Goal: Task Accomplishment & Management: Use online tool/utility

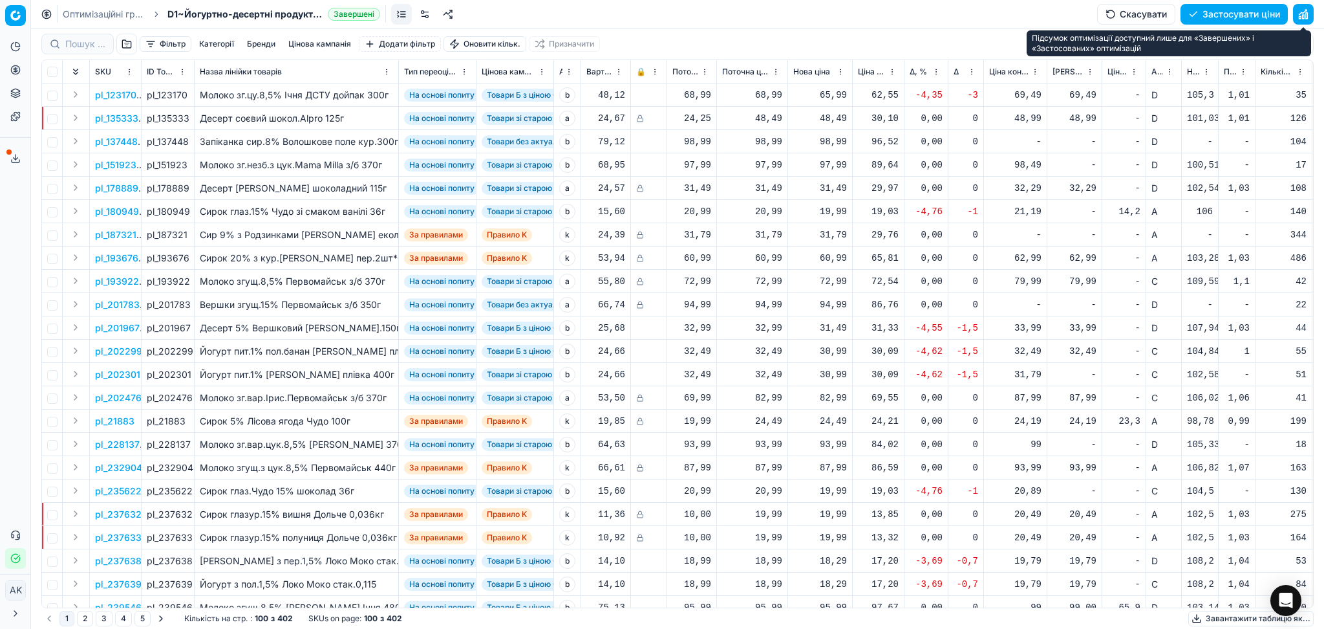
click at [1307, 15] on button "button" at bounding box center [1303, 14] width 21 height 21
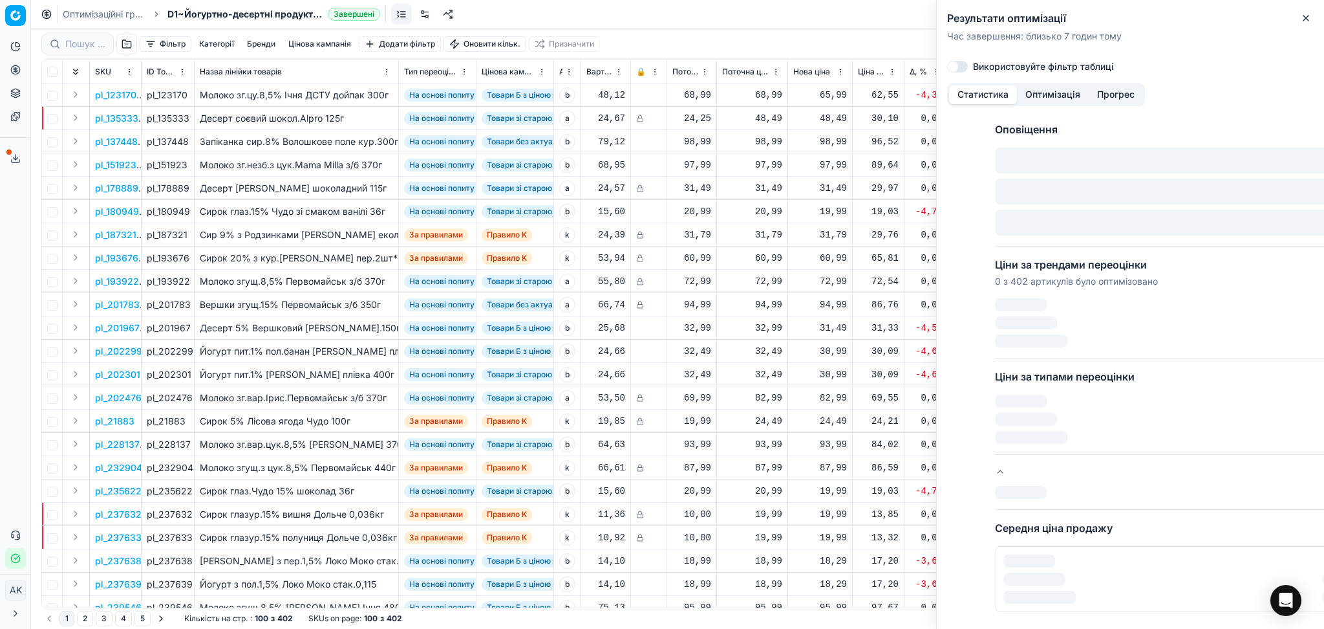
click at [1307, 15] on icon "button" at bounding box center [1306, 18] width 10 height 10
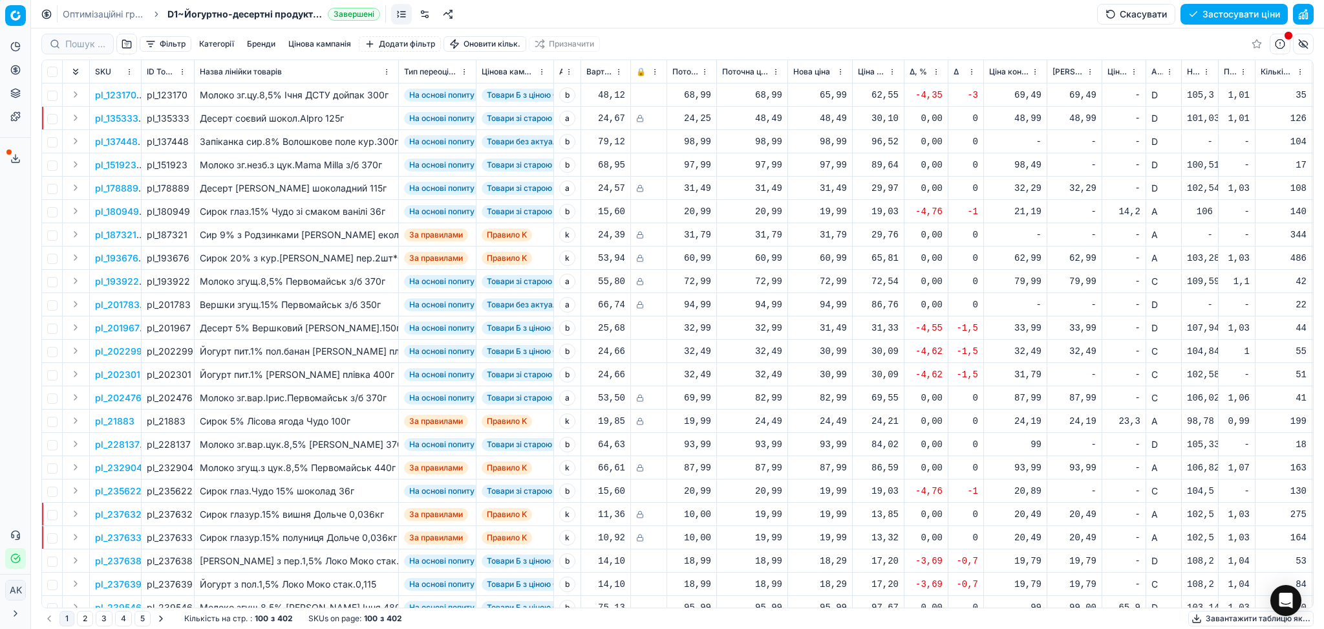
click at [1300, 41] on button "button" at bounding box center [1303, 44] width 21 height 21
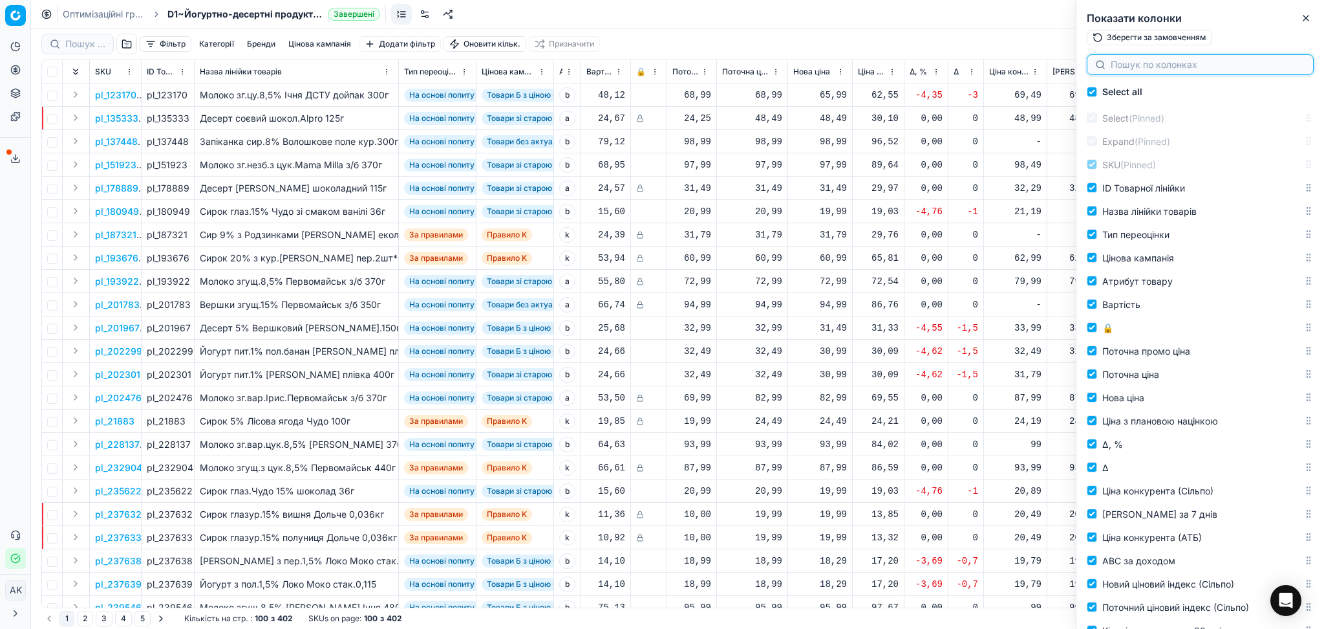
click at [1160, 66] on input at bounding box center [1208, 64] width 195 height 13
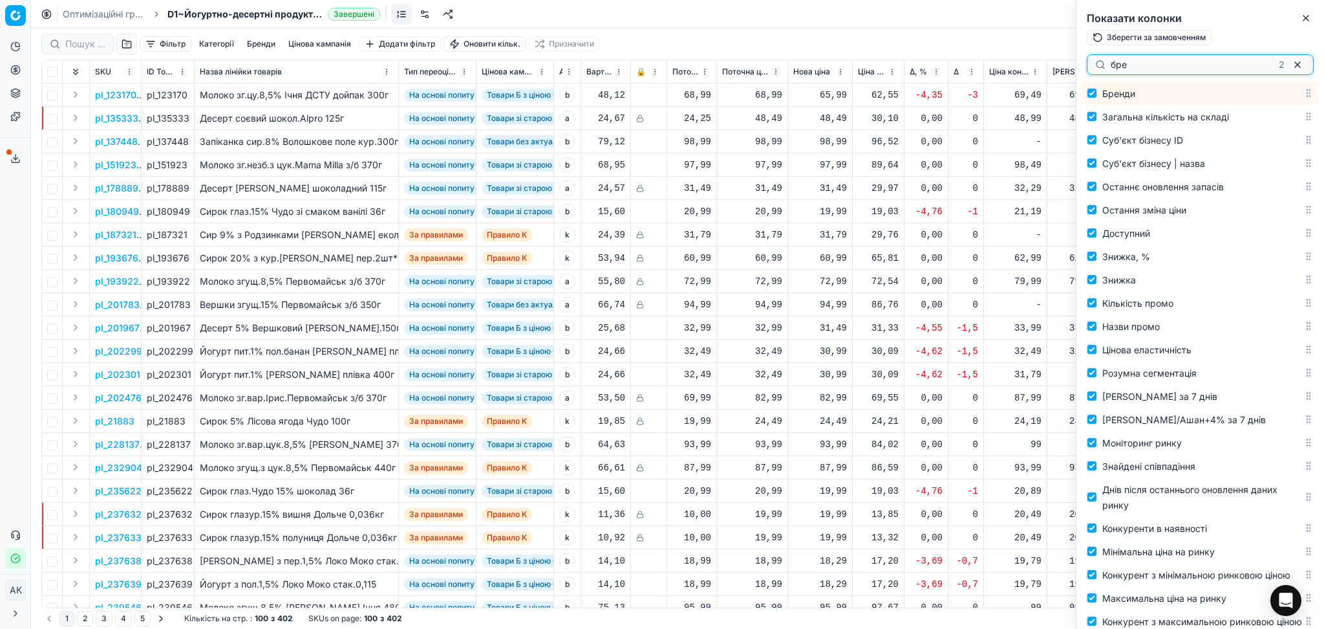
scroll to position [561, 0]
type input "бре"
click at [1297, 67] on button "button" at bounding box center [1298, 65] width 16 height 16
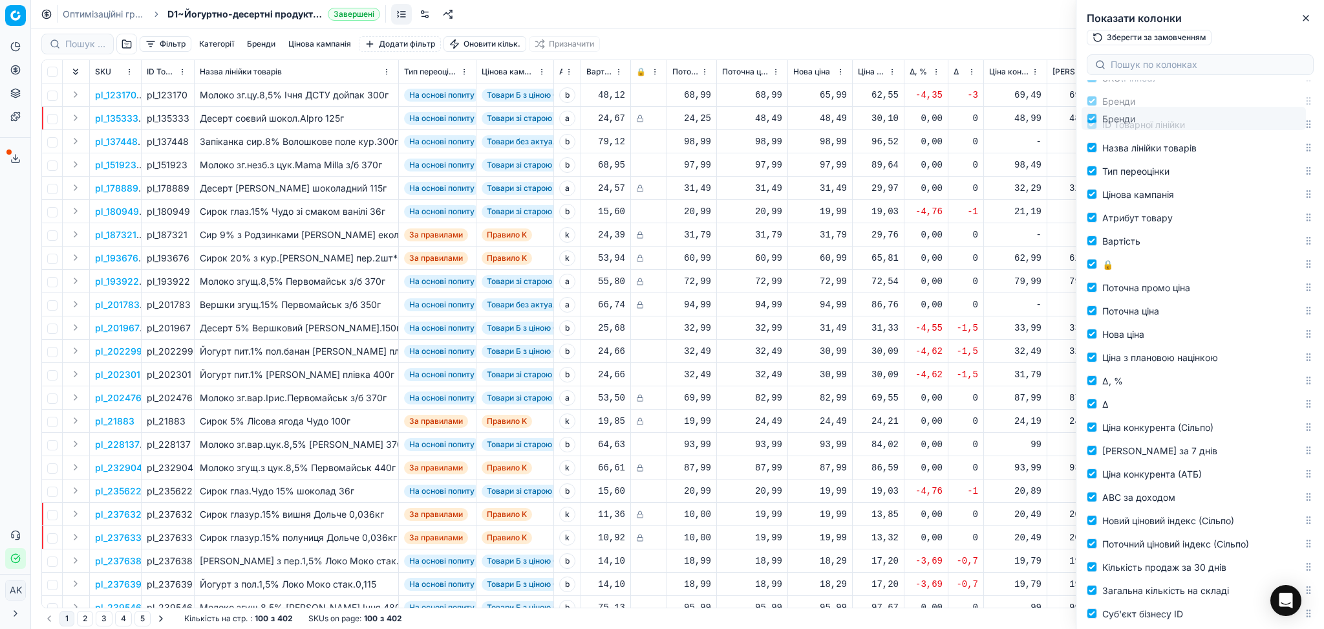
scroll to position [0, 0]
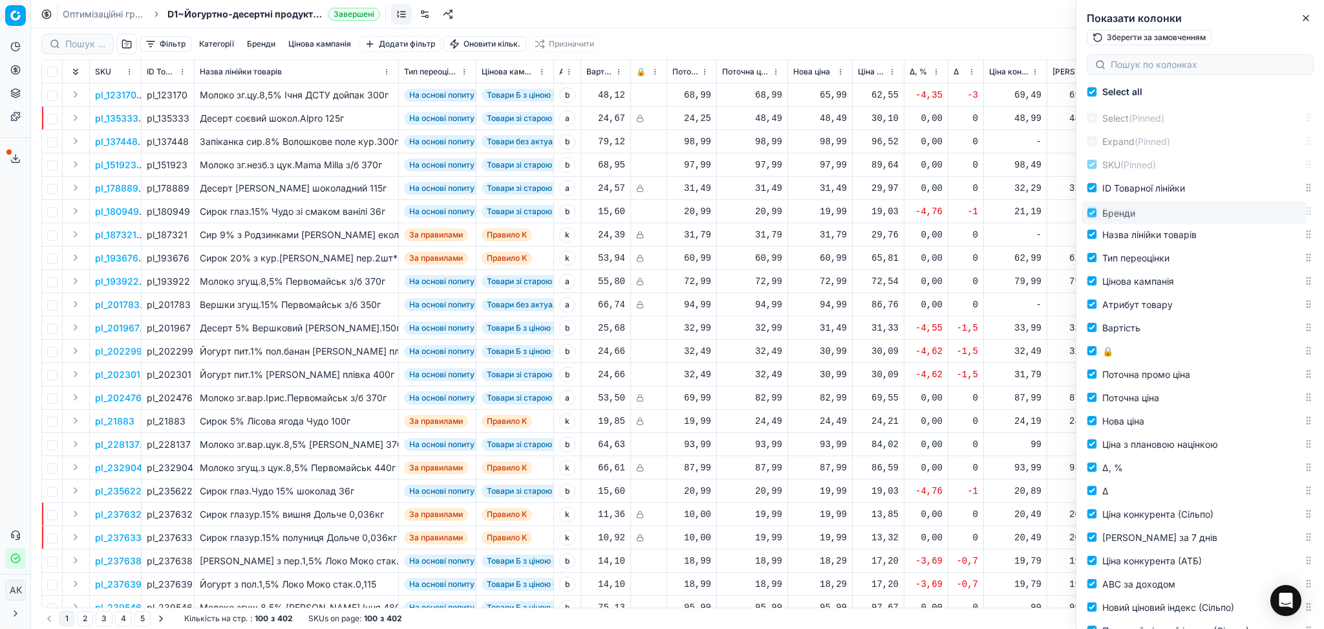
drag, startPoint x: 1297, startPoint y: 93, endPoint x: 1278, endPoint y: 213, distance: 121.7
click at [1278, 213] on body "Pricing platform Аналітика Цінова оптимізація Асортимент продукції Шаблони Серв…" at bounding box center [662, 314] width 1324 height 629
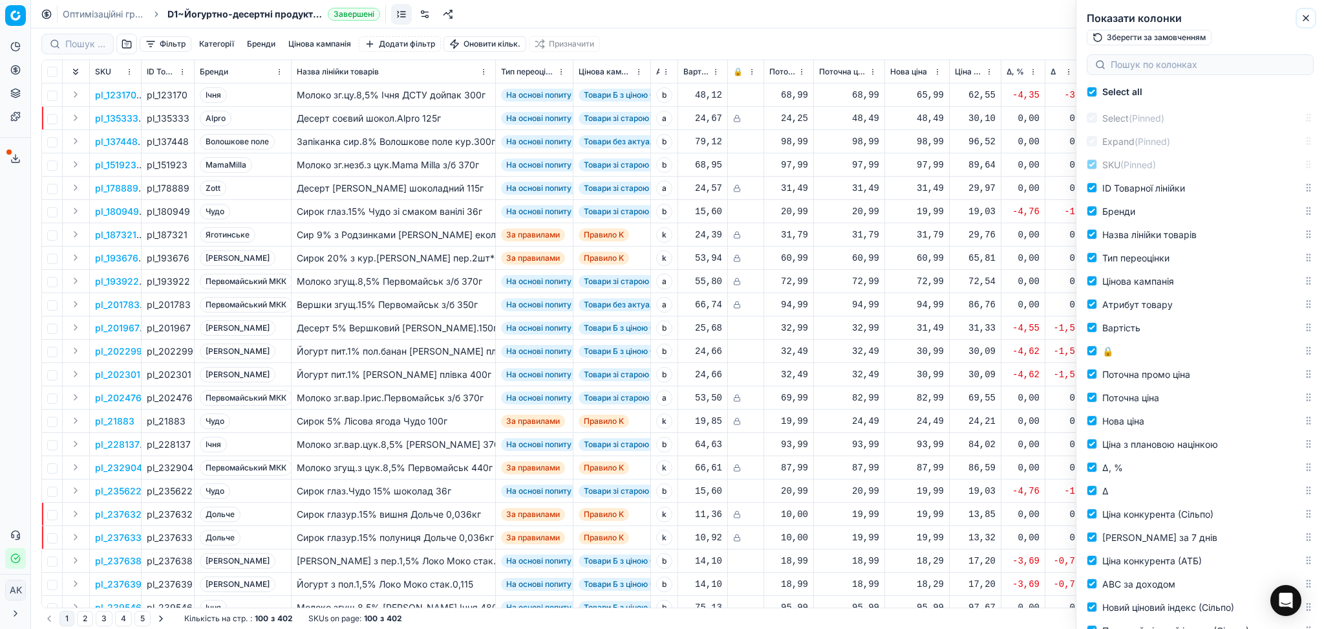
click at [1307, 14] on icon "button" at bounding box center [1306, 18] width 10 height 10
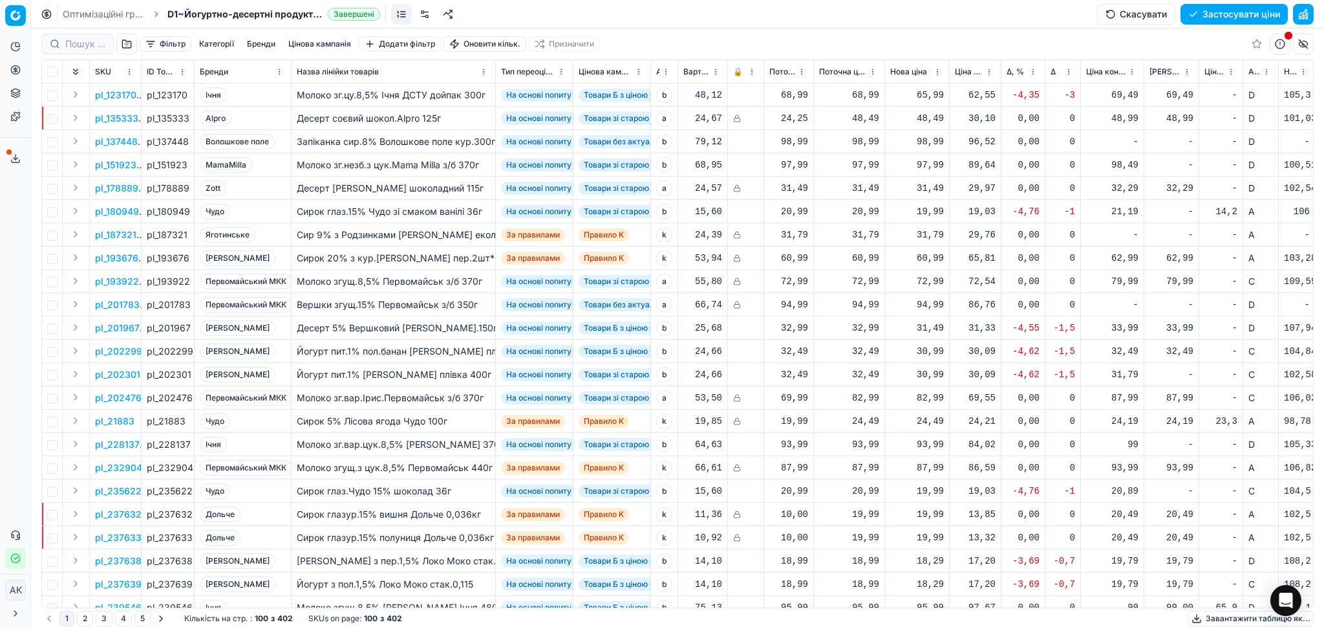
click at [218, 71] on span "Бренди" at bounding box center [214, 72] width 28 height 10
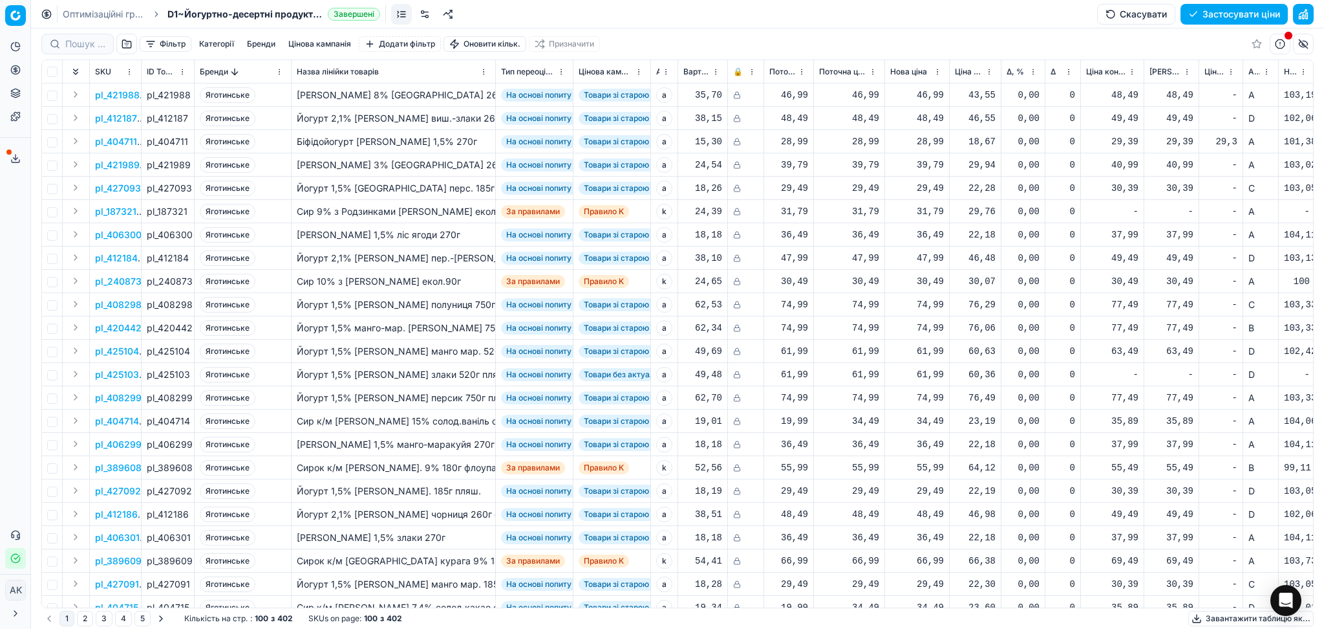
click at [334, 41] on button "Цінова кампанія" at bounding box center [319, 44] width 73 height 16
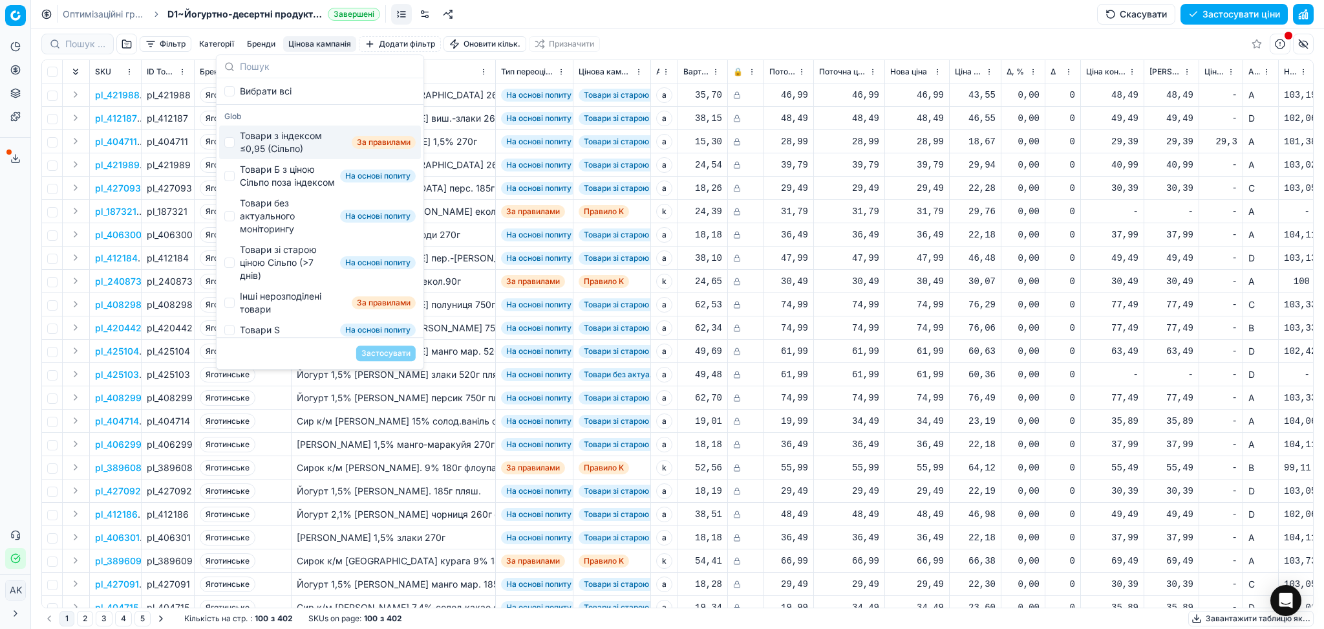
click at [264, 147] on div "Товари з індексом ≤0,95 (Сільпо)" at bounding box center [293, 142] width 107 height 26
checkbox input "true"
click at [264, 179] on div "Товари Б з ціною Сільпо поза індексом" at bounding box center [287, 176] width 95 height 26
checkbox input "true"
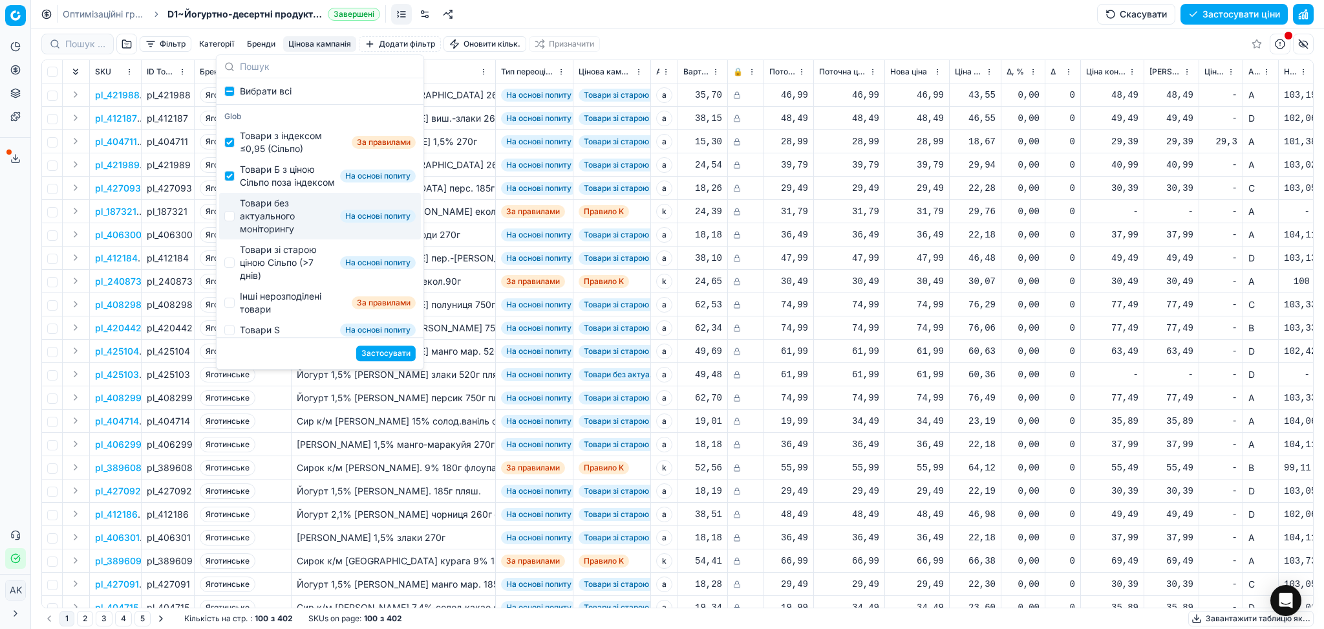
click at [264, 228] on div "Товари без актуального моніторингу" at bounding box center [287, 216] width 95 height 39
checkbox input "true"
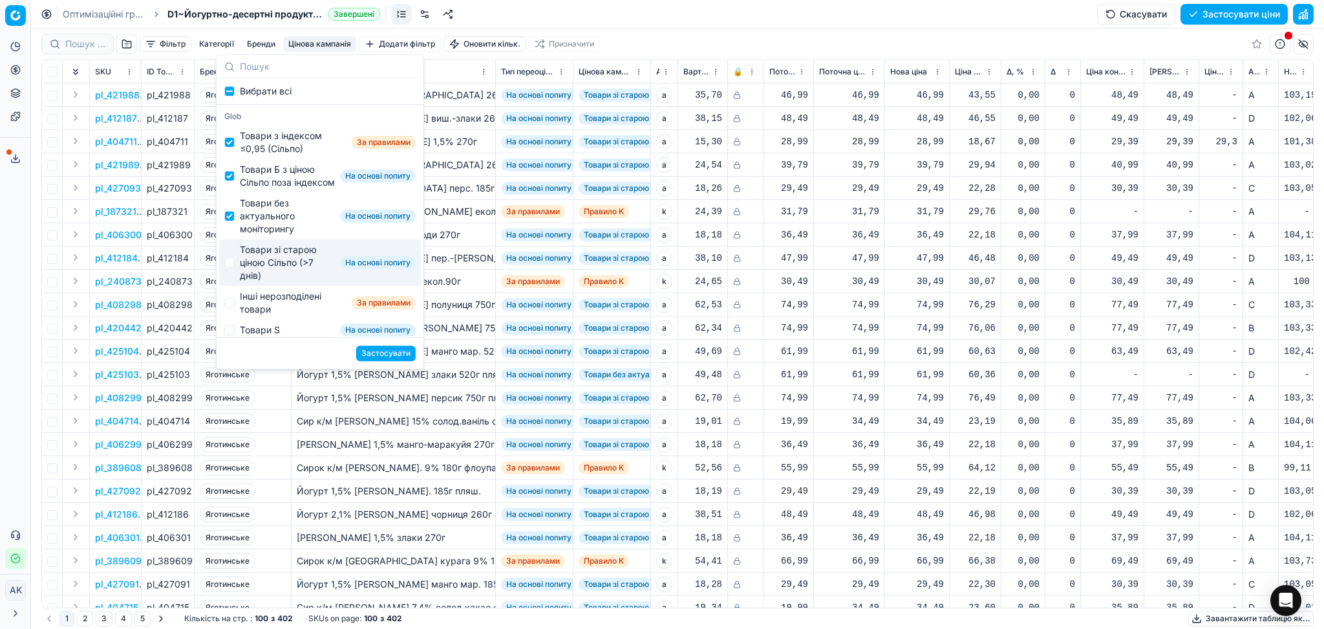
click at [273, 275] on div "Товари зі старою ціною Сільпо (>7 днів)" at bounding box center [287, 262] width 95 height 39
checkbox input "true"
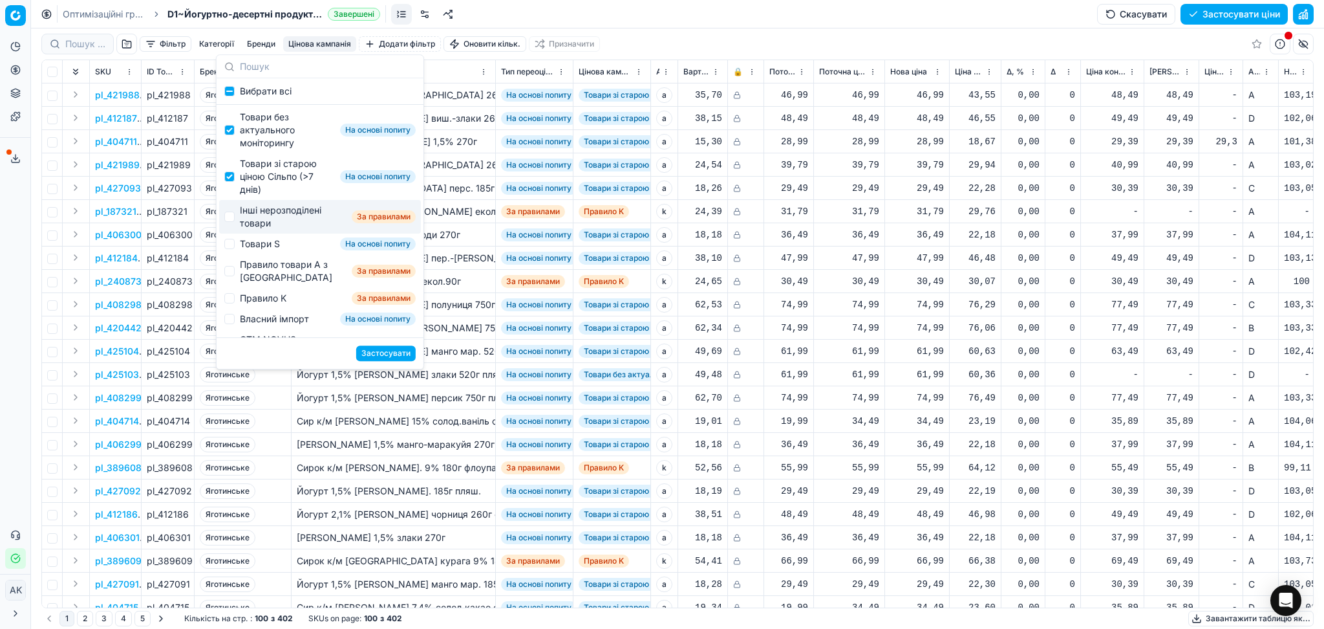
click at [257, 228] on div "Інші нерозподілені товари" at bounding box center [293, 217] width 107 height 26
checkbox input "true"
click at [263, 250] on div "Товари S" at bounding box center [260, 243] width 40 height 13
checkbox input "true"
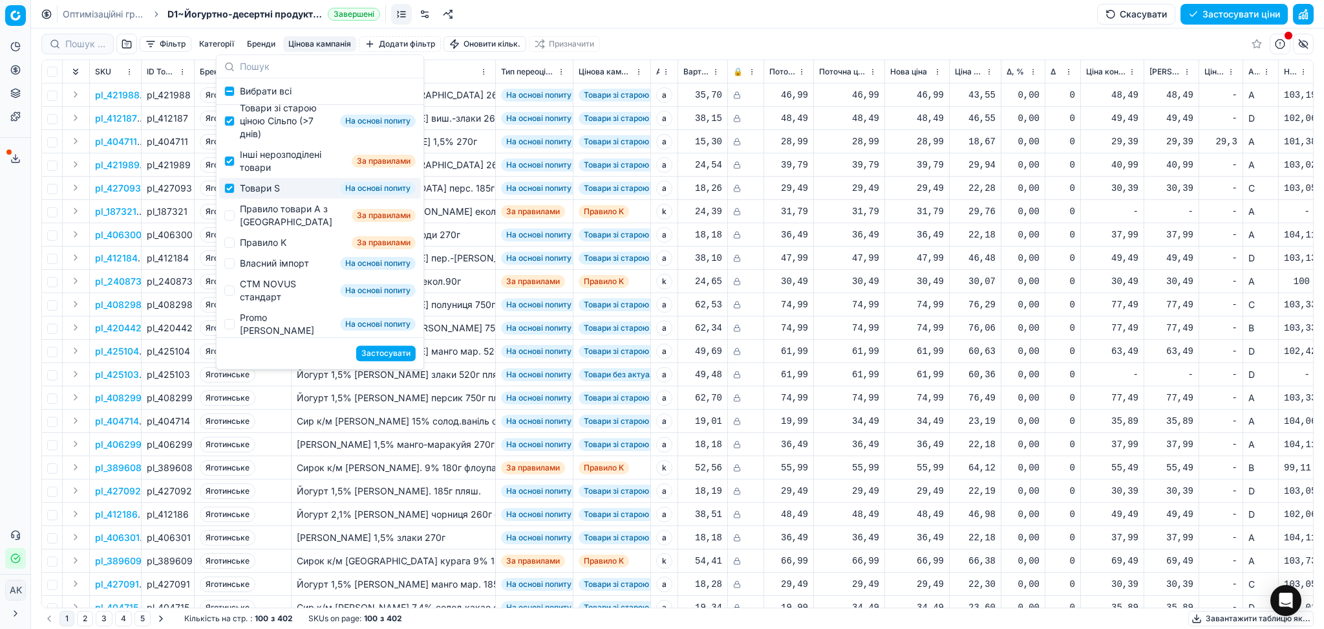
scroll to position [202, 0]
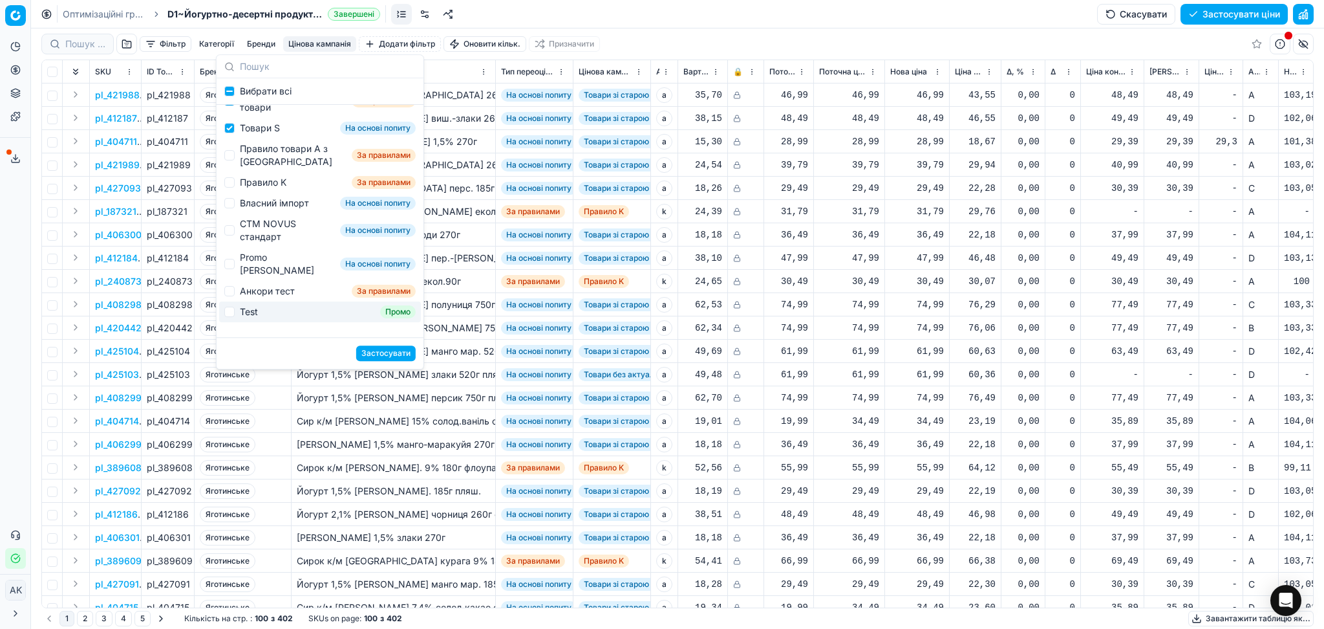
click at [387, 354] on button "Застосувати" at bounding box center [385, 353] width 59 height 16
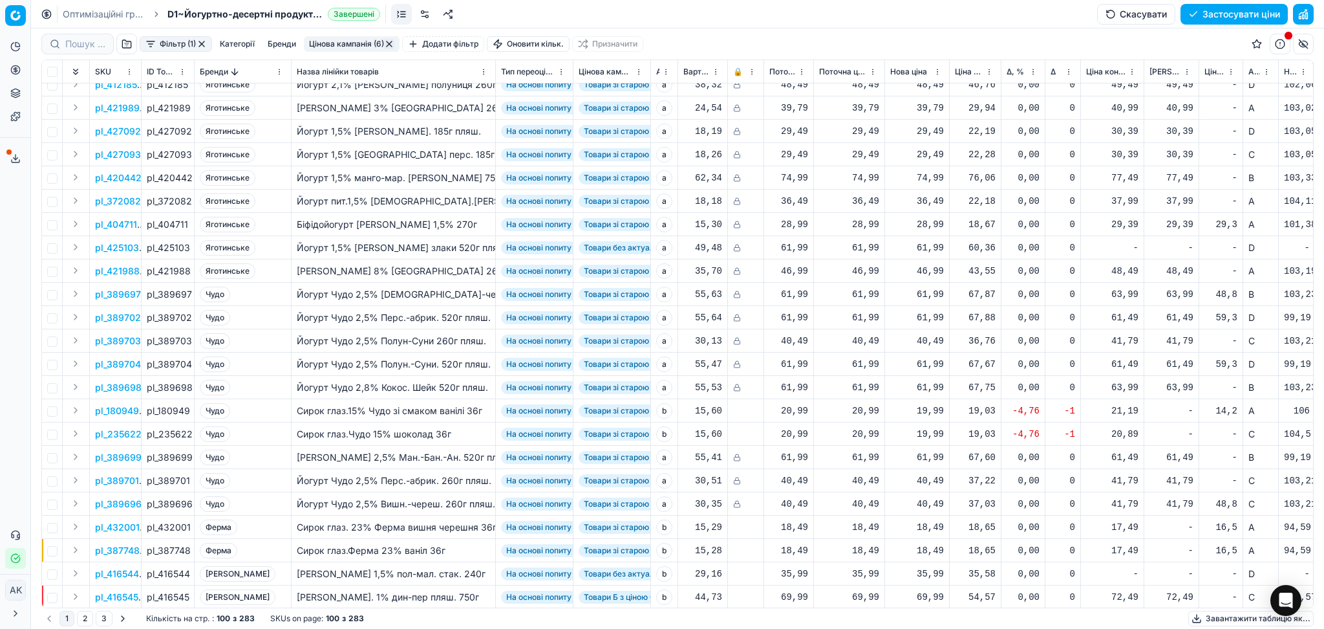
scroll to position [603, 0]
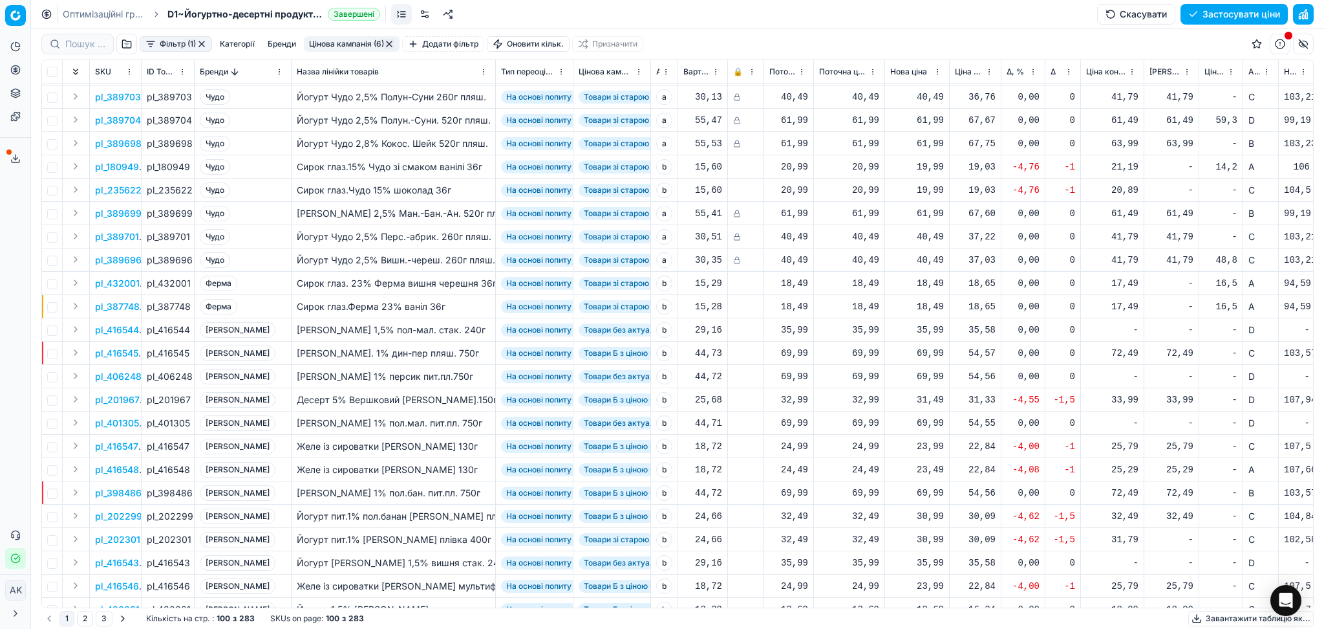
click at [288, 70] on th "Бренди" at bounding box center [243, 71] width 97 height 23
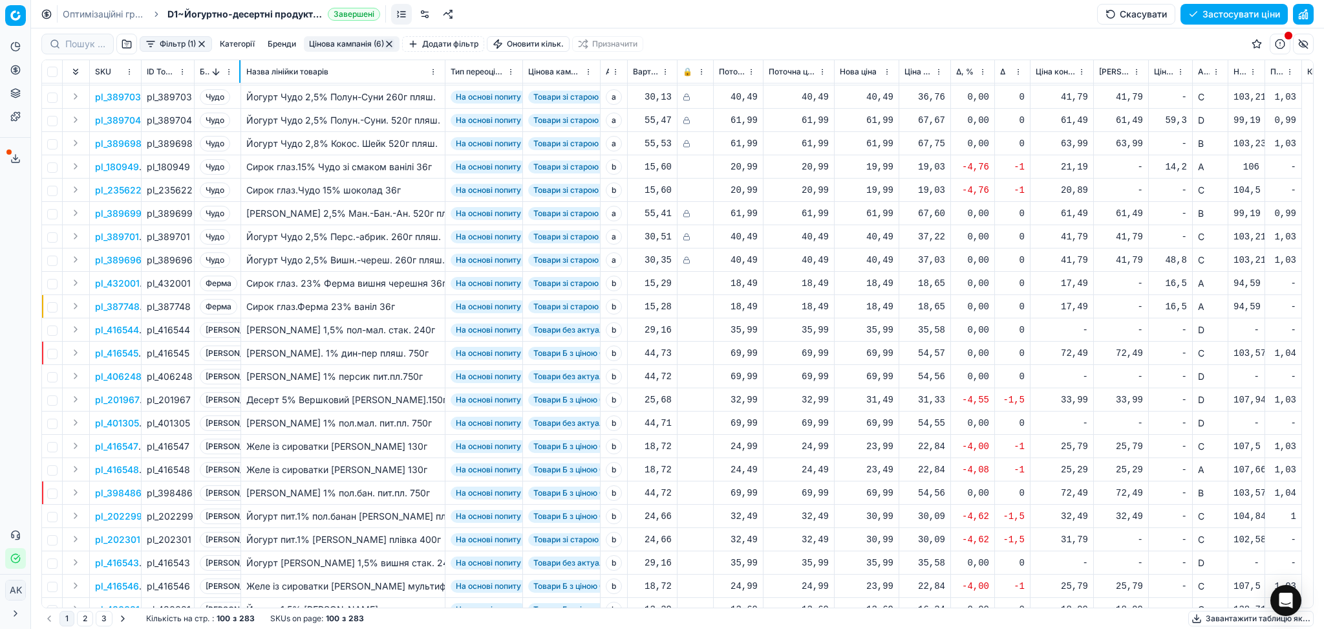
drag, startPoint x: 290, startPoint y: 70, endPoint x: 239, endPoint y: 72, distance: 50.5
click at [239, 72] on div at bounding box center [239, 71] width 1 height 23
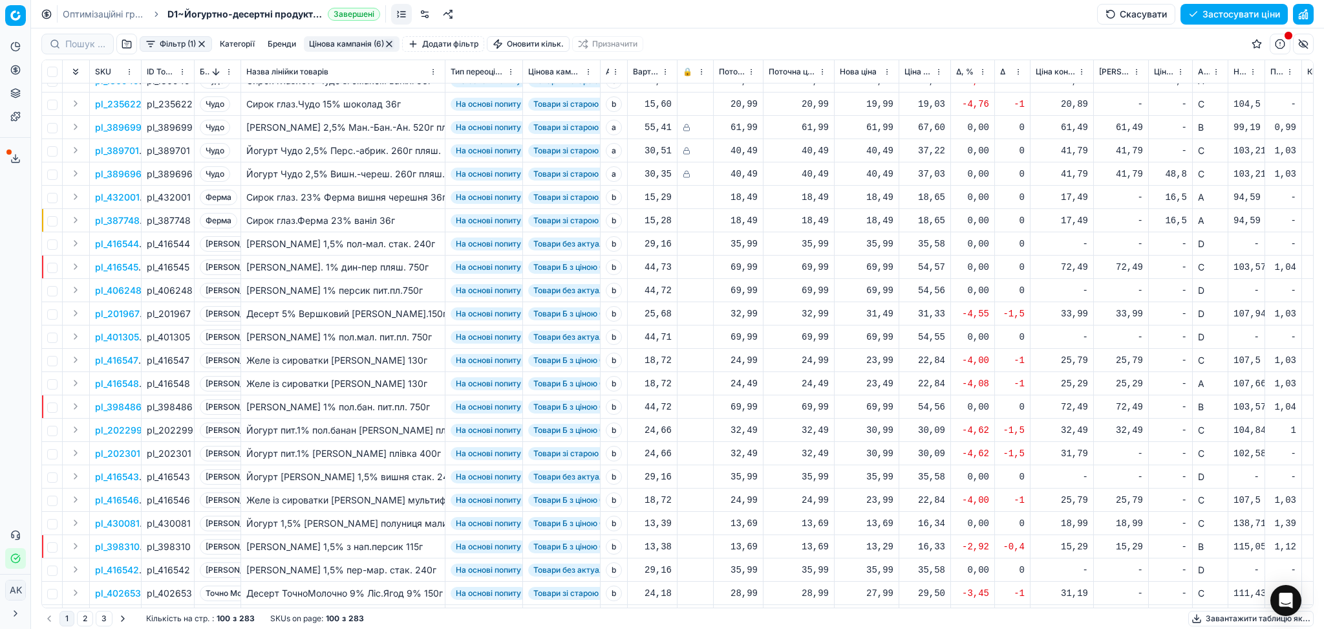
click at [881, 361] on div "23,99" at bounding box center [867, 360] width 54 height 13
drag, startPoint x: 910, startPoint y: 471, endPoint x: 855, endPoint y: 473, distance: 55.0
click at [861, 473] on dl "Поточна: 24,99 Оптимум: 23,99 Вручну: 23.99" at bounding box center [867, 447] width 186 height 84
type input "24.99"
drag, startPoint x: 874, startPoint y: 383, endPoint x: 886, endPoint y: 391, distance: 14.0
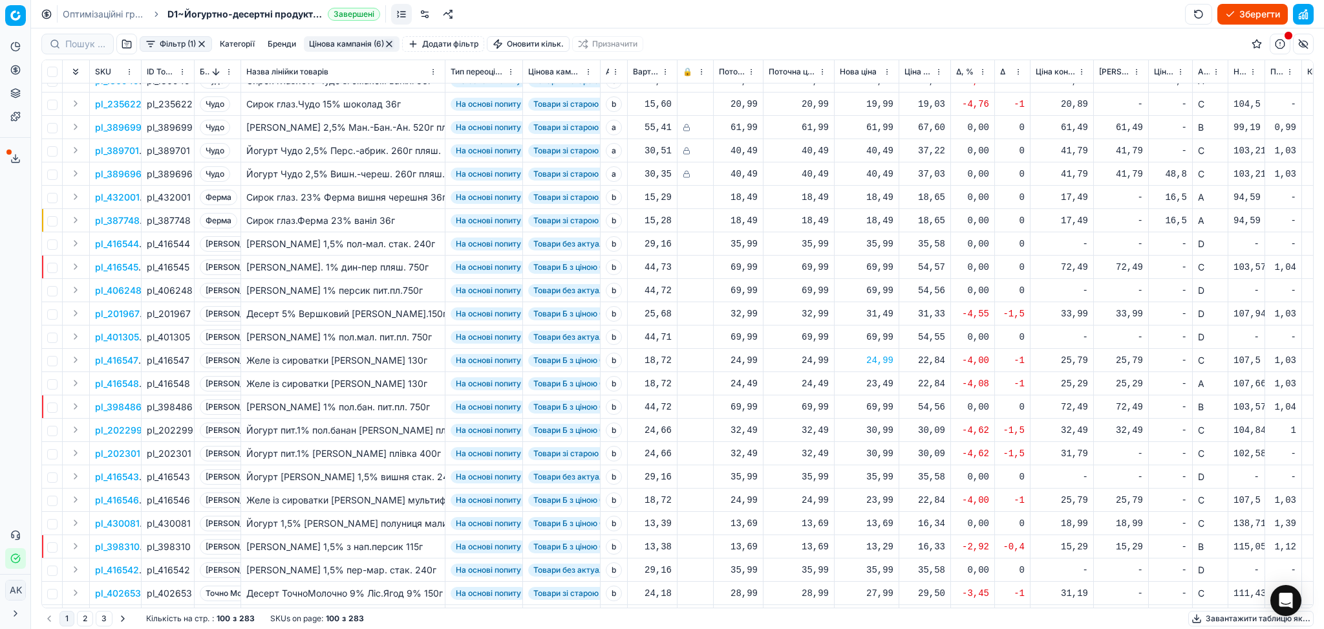
click at [874, 382] on div "23,49" at bounding box center [867, 383] width 54 height 13
drag, startPoint x: 912, startPoint y: 493, endPoint x: 811, endPoint y: 503, distance: 102.0
click at [813, 503] on dl "Поточна: 24,49 Оптимум: 23,49 Вручну: 23.49" at bounding box center [867, 470] width 186 height 84
type input "24.99"
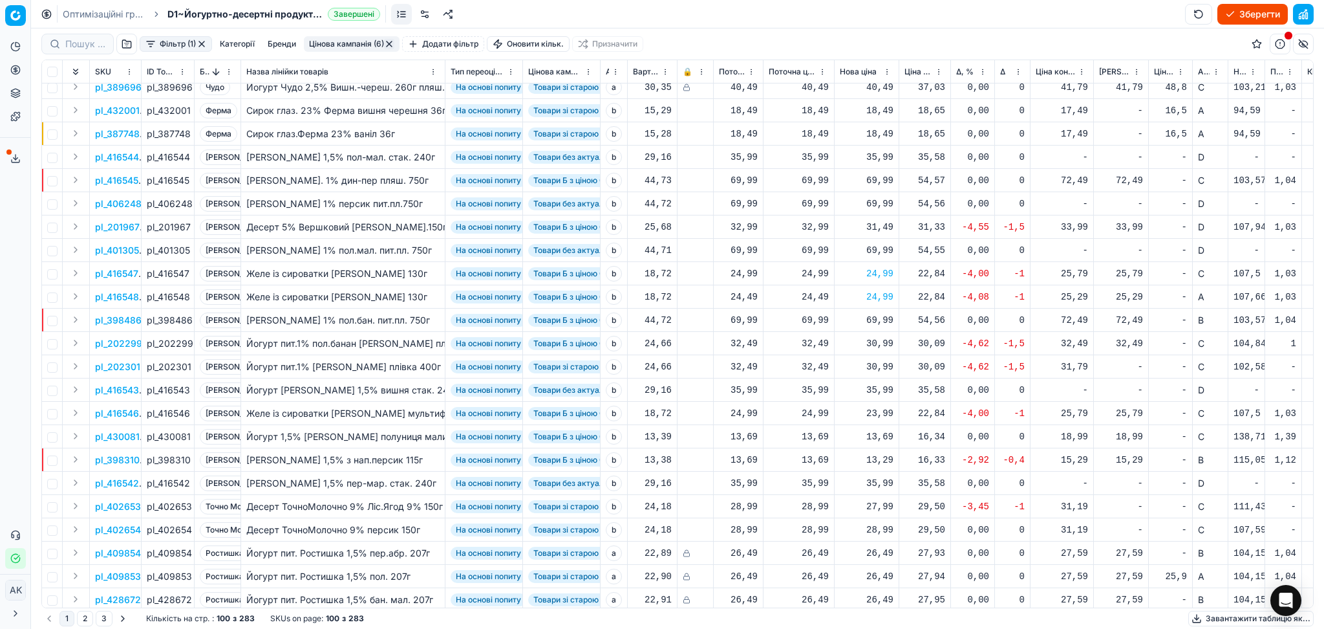
click at [888, 350] on div "30,99" at bounding box center [867, 343] width 54 height 23
drag, startPoint x: 906, startPoint y: 458, endPoint x: 801, endPoint y: 466, distance: 105.7
click at [810, 466] on dl "Поточна: 32,49 Оптимум: 30,99 Вручну: 30.99" at bounding box center [867, 431] width 186 height 84
type input "32.49"
click at [881, 356] on div "30,99" at bounding box center [867, 366] width 54 height 23
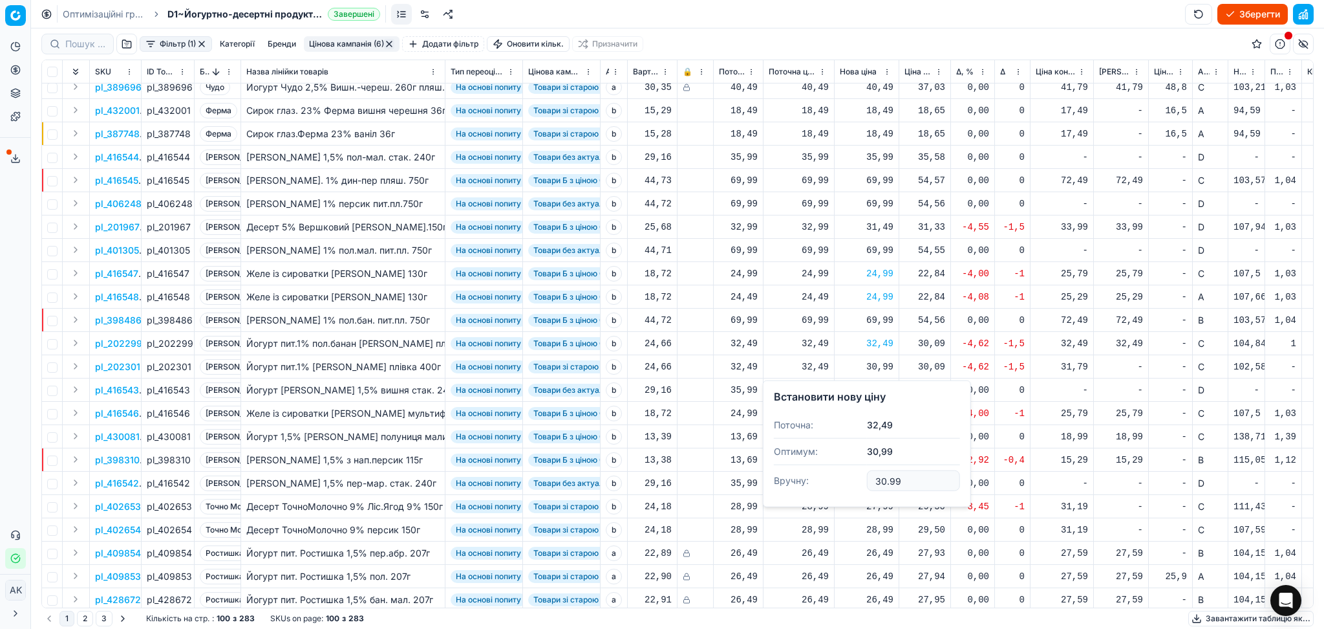
drag, startPoint x: 909, startPoint y: 480, endPoint x: 829, endPoint y: 484, distance: 79.6
click at [831, 484] on dl "Поточна: 32,49 Оптимум: 30,99 Вручну: 30.99" at bounding box center [867, 454] width 186 height 84
type input "32.49"
click at [872, 423] on div "23,99" at bounding box center [867, 413] width 54 height 23
drag, startPoint x: 859, startPoint y: 530, endPoint x: 789, endPoint y: 533, distance: 70.6
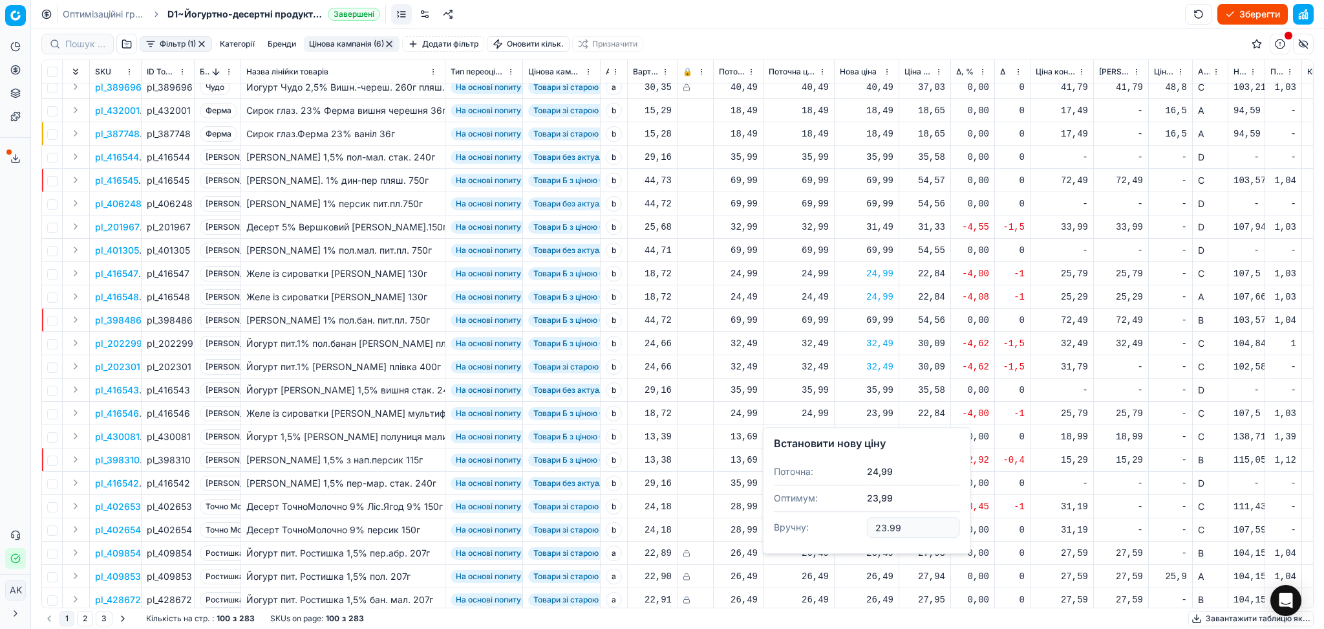
click at [790, 533] on dl "Поточна: 24,99 Оптимум: 23,99 Вручну: 23.99" at bounding box center [867, 500] width 186 height 84
type input "24.99"
click at [885, 465] on div "13,29" at bounding box center [867, 459] width 54 height 13
drag, startPoint x: 835, startPoint y: 581, endPoint x: 845, endPoint y: 579, distance: 10.4
click at [833, 581] on dl "Поточна: 13,69 Оптимум: 13,29 Вручну: 13.29" at bounding box center [867, 547] width 186 height 84
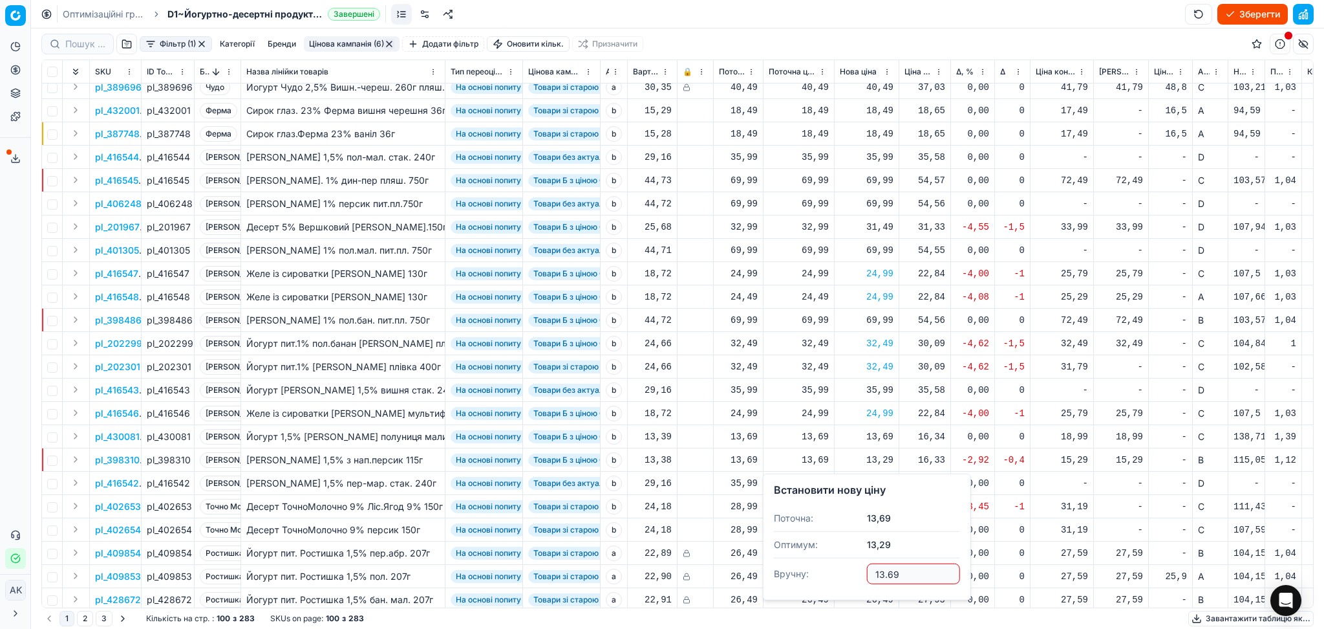
type input "13.69"
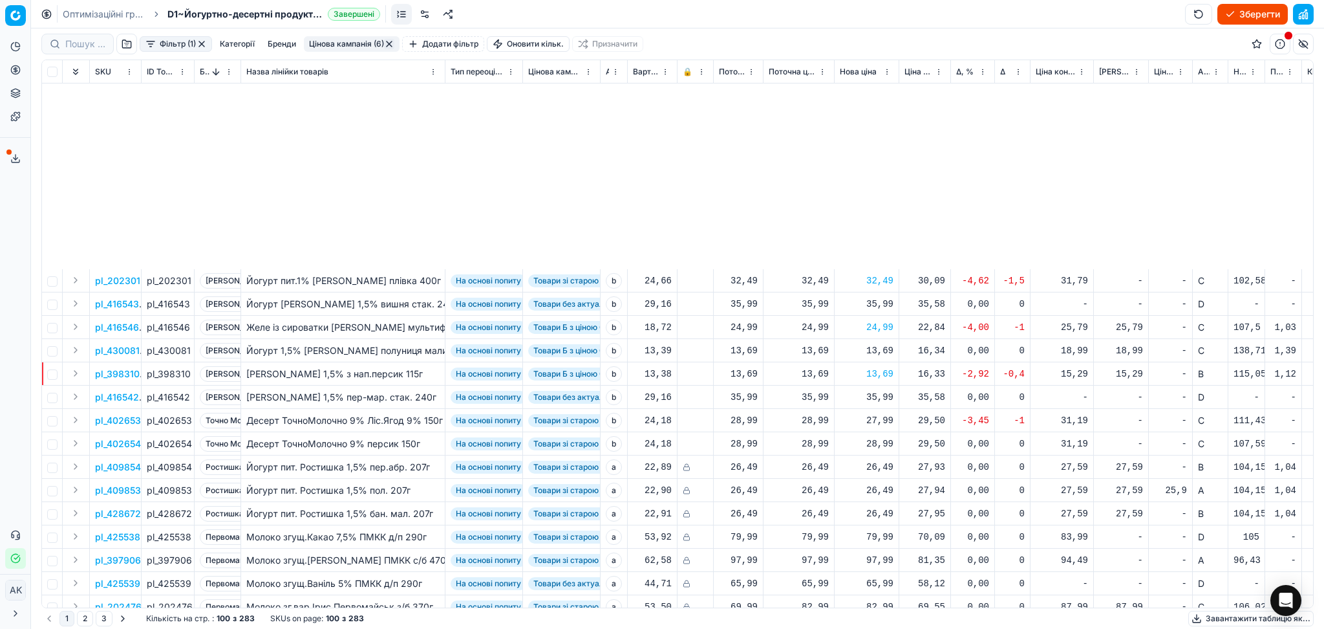
scroll to position [1121, 0]
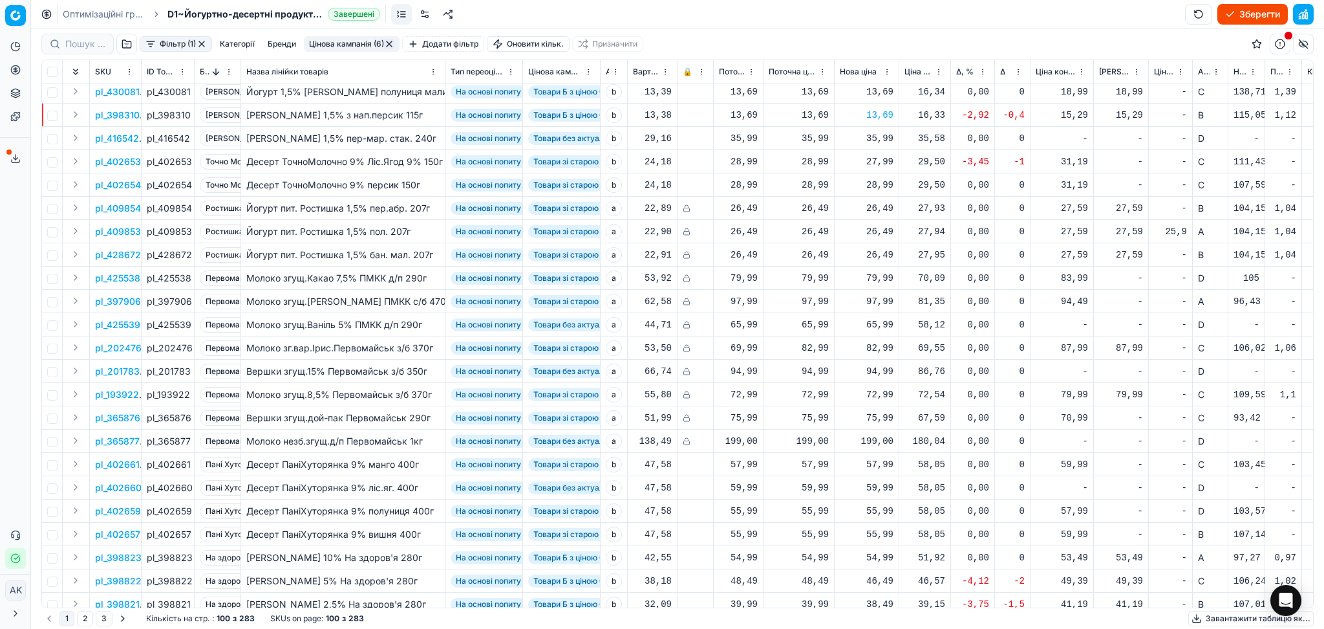
click at [883, 469] on div "57,99" at bounding box center [867, 464] width 54 height 13
click at [884, 580] on input "57.99" at bounding box center [913, 578] width 93 height 21
type input "59.99"
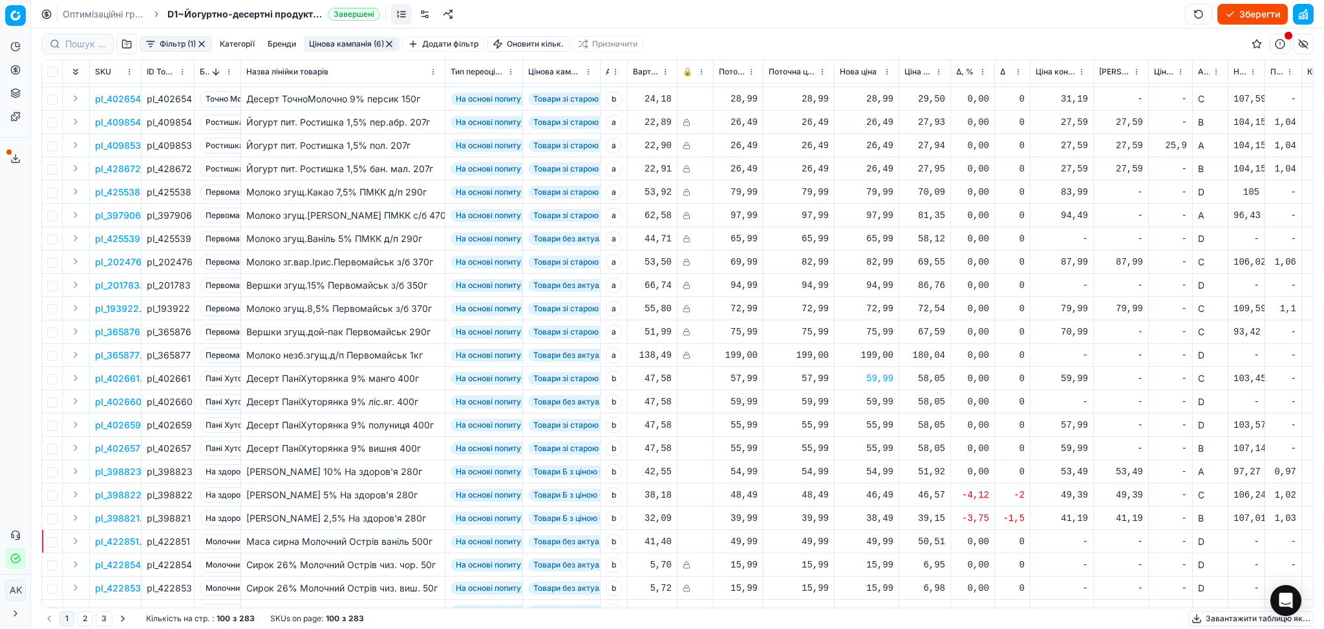
click at [877, 425] on div "55,99" at bounding box center [867, 424] width 54 height 13
click at [885, 542] on input "55.99" at bounding box center [913, 538] width 93 height 21
type input "59.99"
drag, startPoint x: 876, startPoint y: 446, endPoint x: 883, endPoint y: 457, distance: 12.9
click at [876, 447] on div "55,99" at bounding box center [867, 448] width 54 height 13
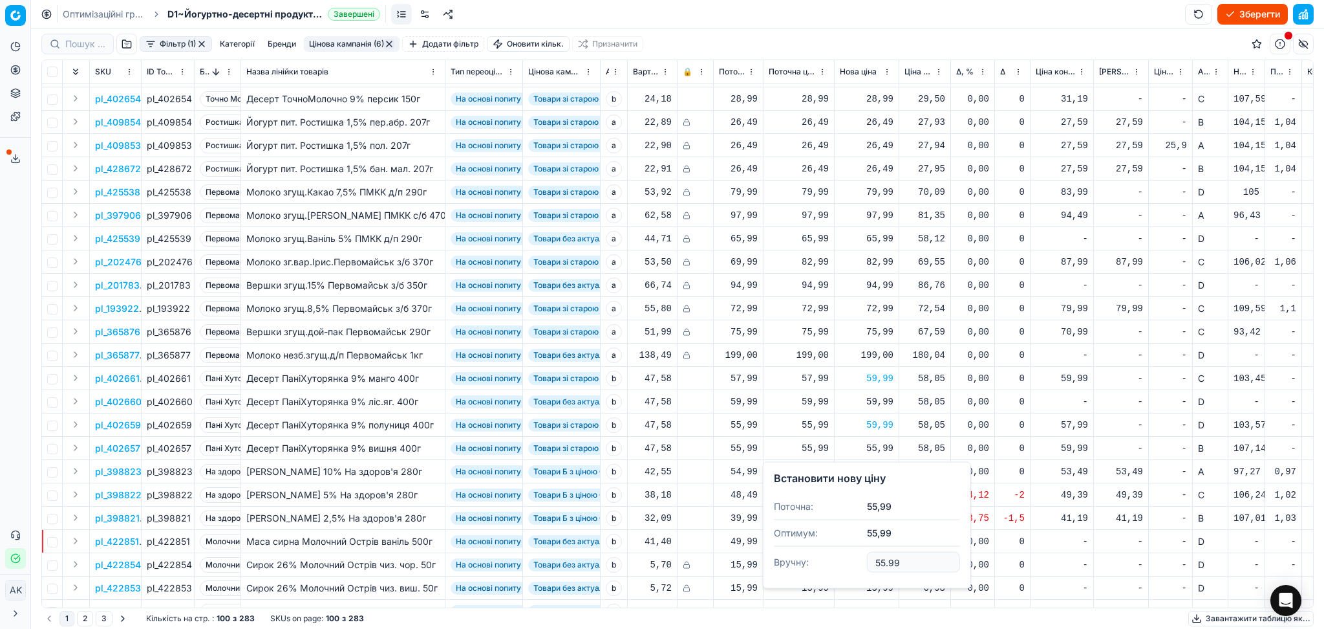
click at [881, 558] on input "55.99" at bounding box center [913, 562] width 93 height 21
type input "59.99"
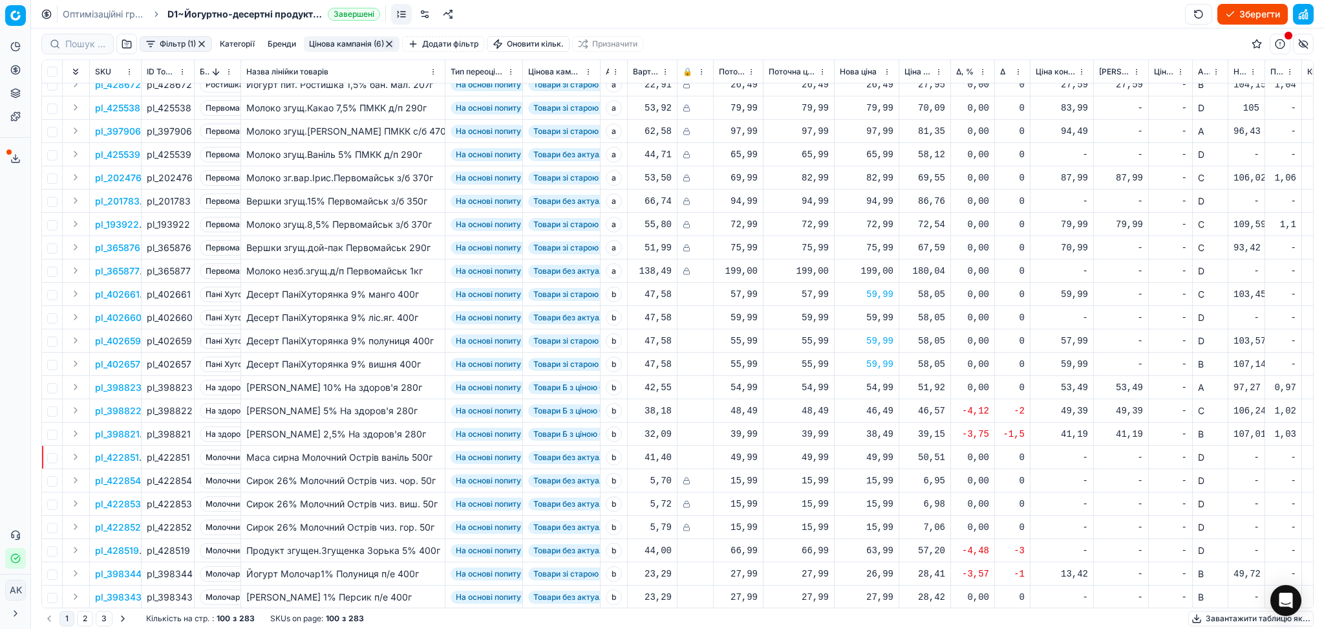
scroll to position [1293, 0]
click at [876, 437] on div "38,49" at bounding box center [867, 431] width 54 height 23
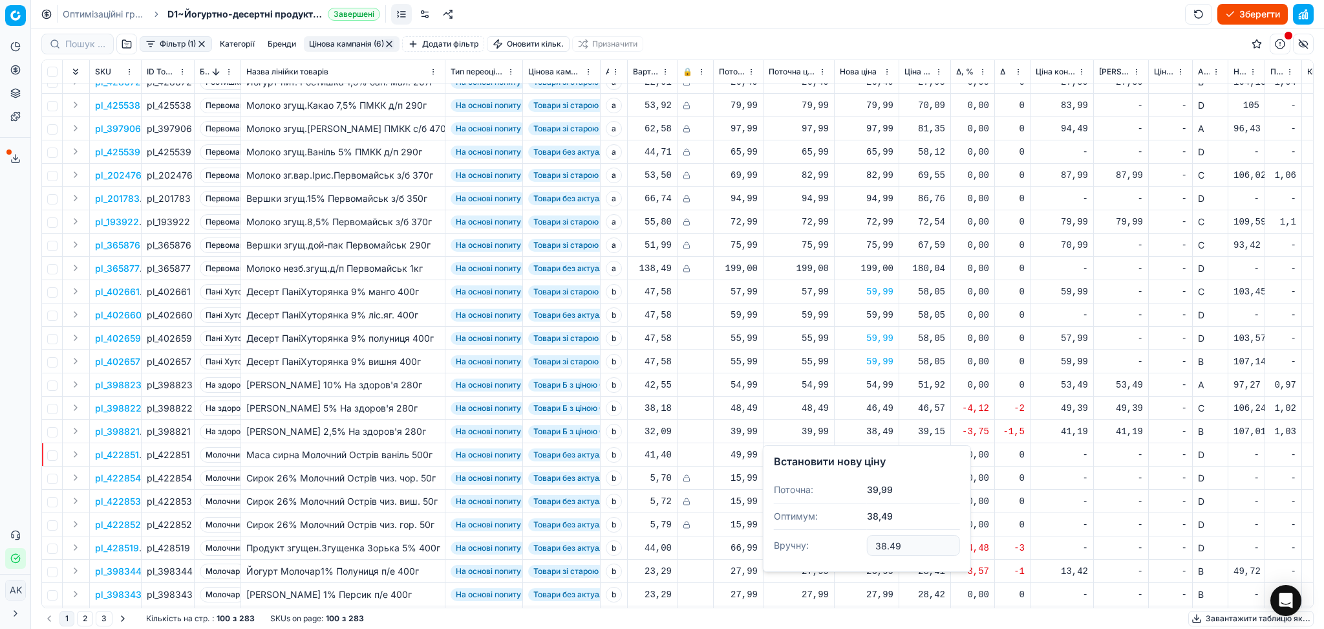
drag, startPoint x: 918, startPoint y: 548, endPoint x: 855, endPoint y: 553, distance: 62.9
click at [857, 553] on dl "Поточна: 39,99 Оптимум: 38,49 Вручну: 38.49" at bounding box center [867, 519] width 186 height 84
type input "39.99"
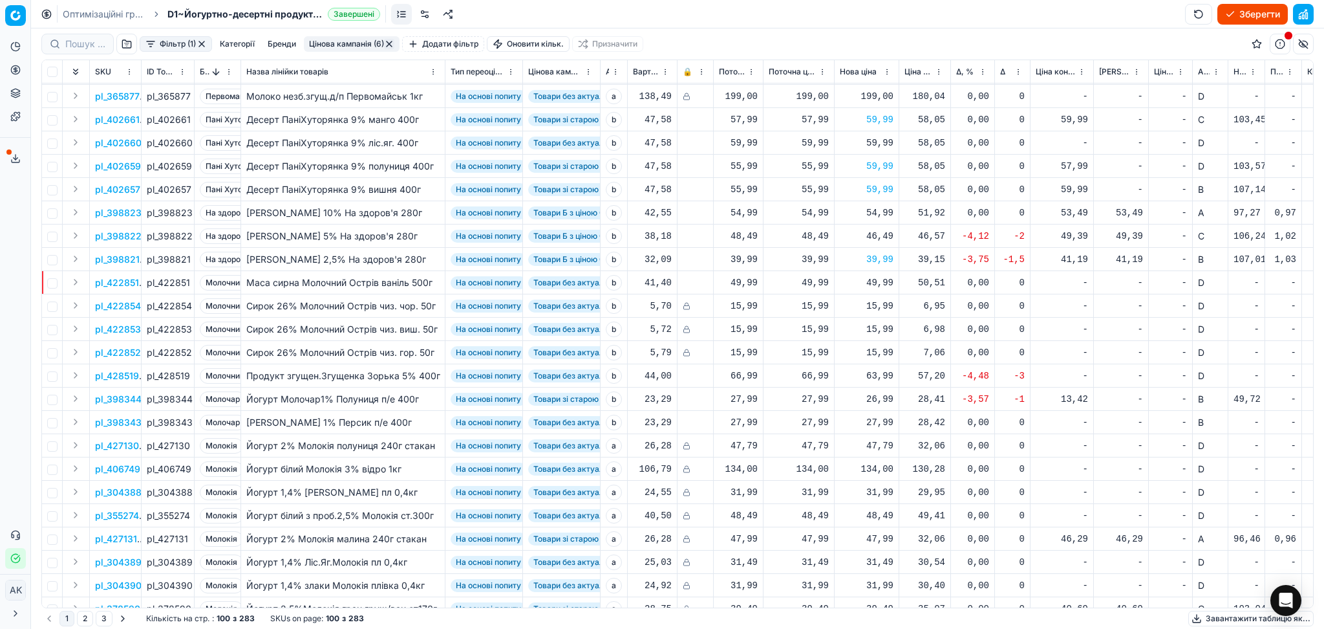
click at [885, 402] on div "26,99" at bounding box center [867, 398] width 54 height 13
click at [882, 513] on input "26.99" at bounding box center [913, 512] width 93 height 21
type input "27.99"
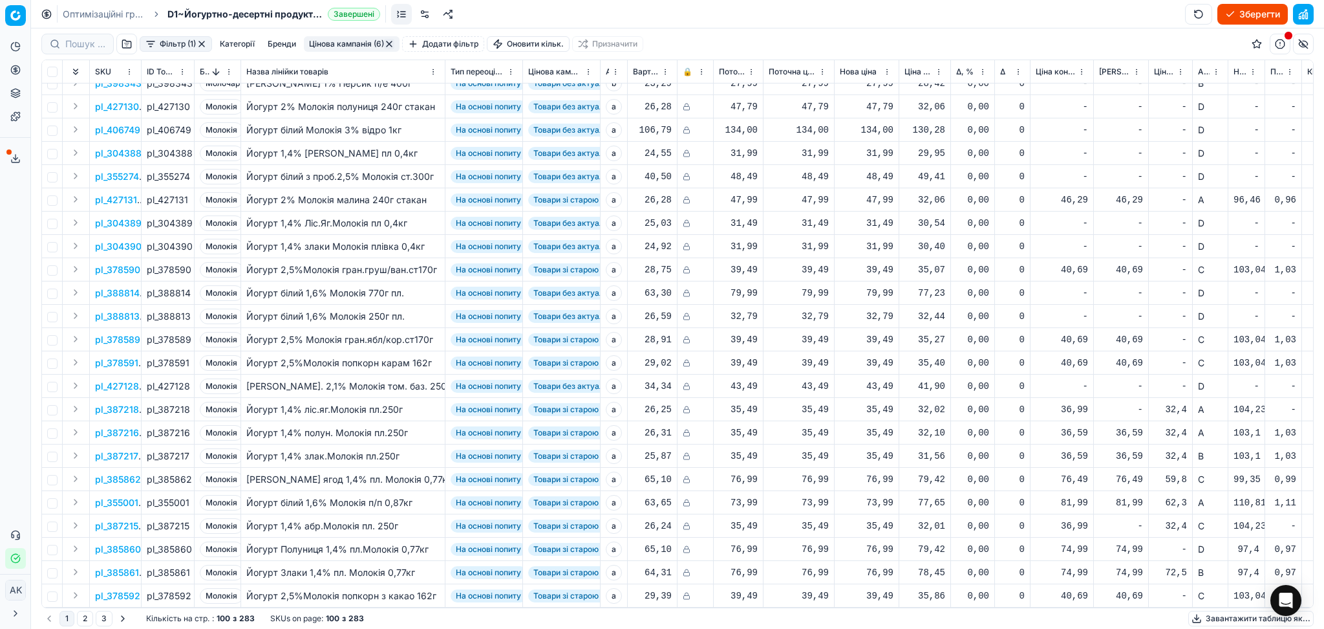
scroll to position [1816, 0]
click at [89, 614] on button "2" at bounding box center [85, 618] width 16 height 16
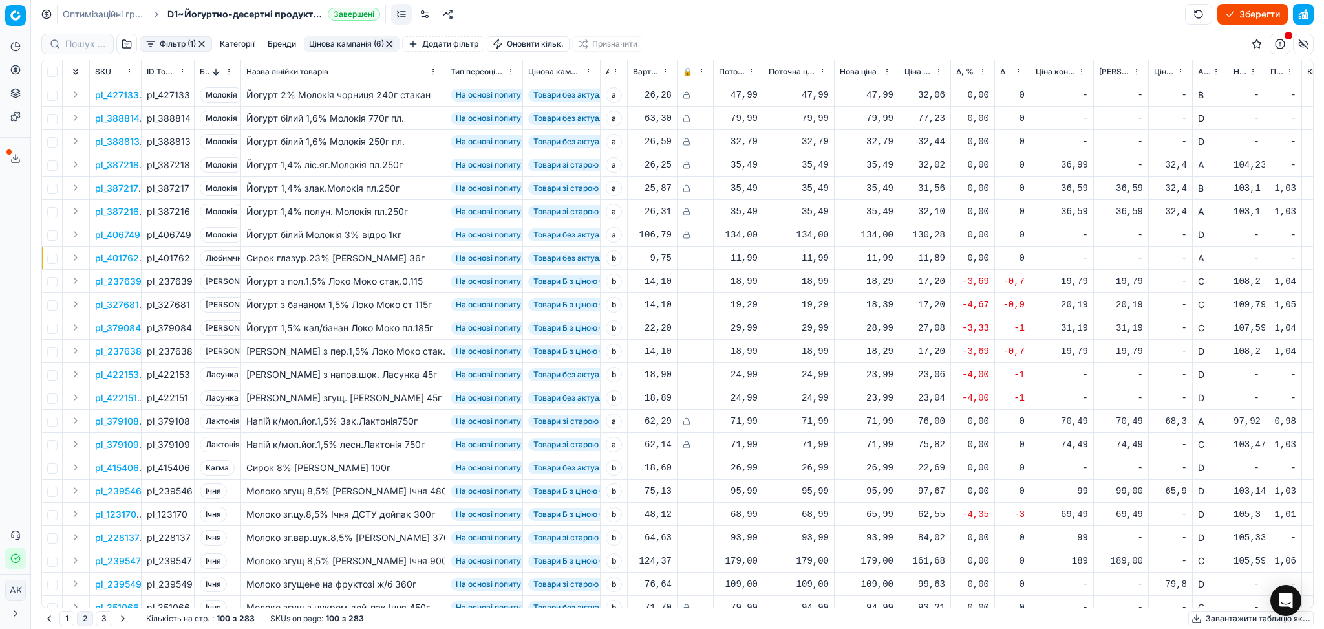
click at [882, 287] on div "18,29" at bounding box center [867, 281] width 54 height 13
drag, startPoint x: 900, startPoint y: 391, endPoint x: 890, endPoint y: 388, distance: 10.8
click at [890, 388] on input "18.29" at bounding box center [913, 395] width 93 height 21
type input "18.99"
click at [883, 305] on div "18,39" at bounding box center [867, 304] width 54 height 13
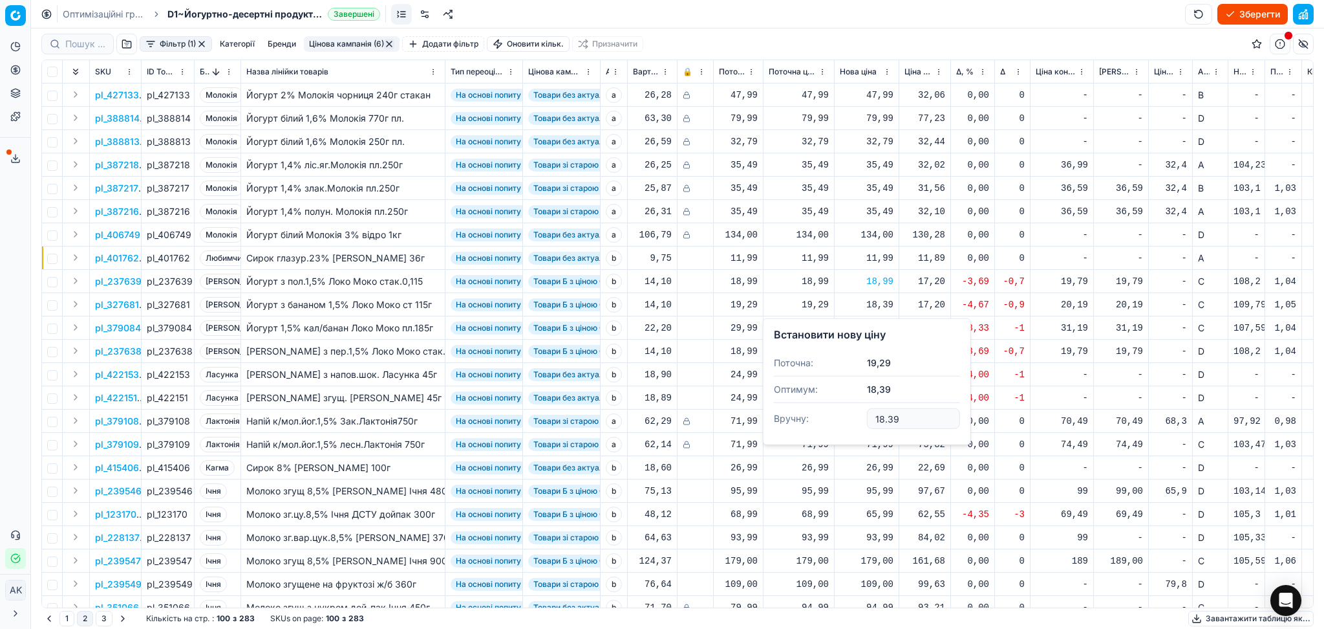
drag, startPoint x: 909, startPoint y: 413, endPoint x: 824, endPoint y: 427, distance: 86.4
click at [824, 427] on dl "Поточна: 19,29 Оптимум: 18,39 Вручну: 18.39" at bounding box center [867, 392] width 186 height 84
type input "18.99"
click at [875, 332] on div "28,99" at bounding box center [867, 327] width 54 height 13
drag, startPoint x: 870, startPoint y: 447, endPoint x: 842, endPoint y: 450, distance: 28.0
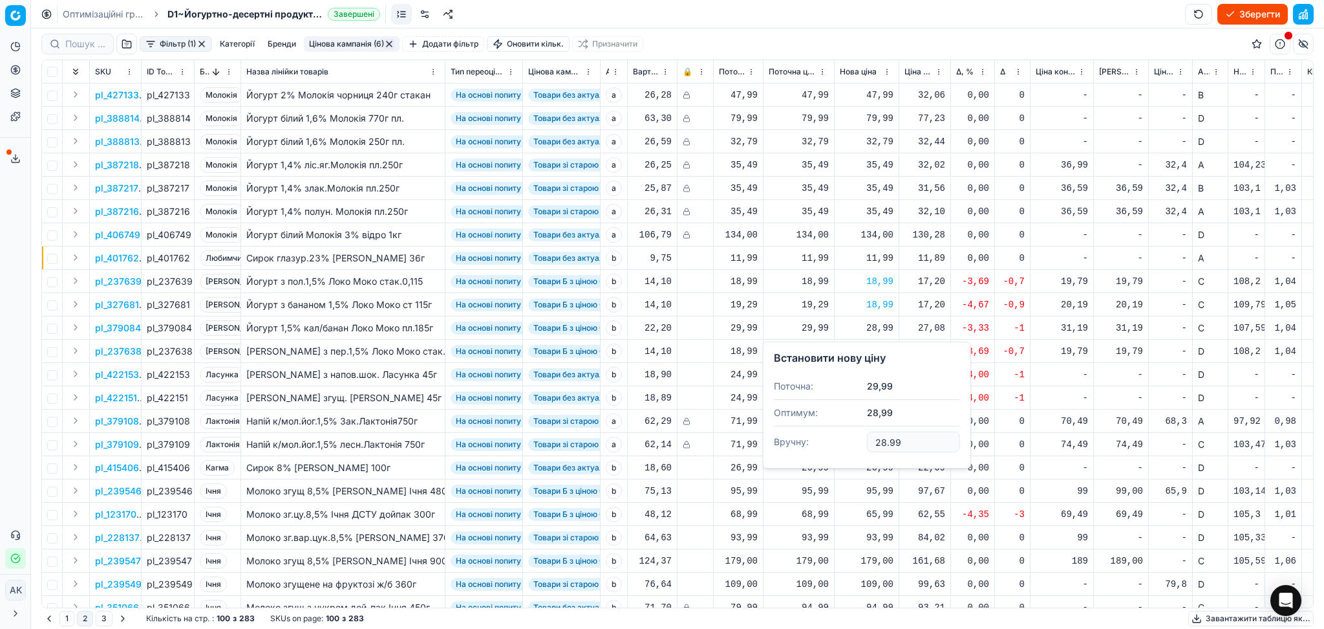
click at [844, 449] on dl "Поточна: 29,99 Оптимум: 28,99 Вручну: 28.99" at bounding box center [867, 415] width 186 height 84
type input "29.99"
click at [131, 330] on p "pl_379084" at bounding box center [118, 327] width 46 height 13
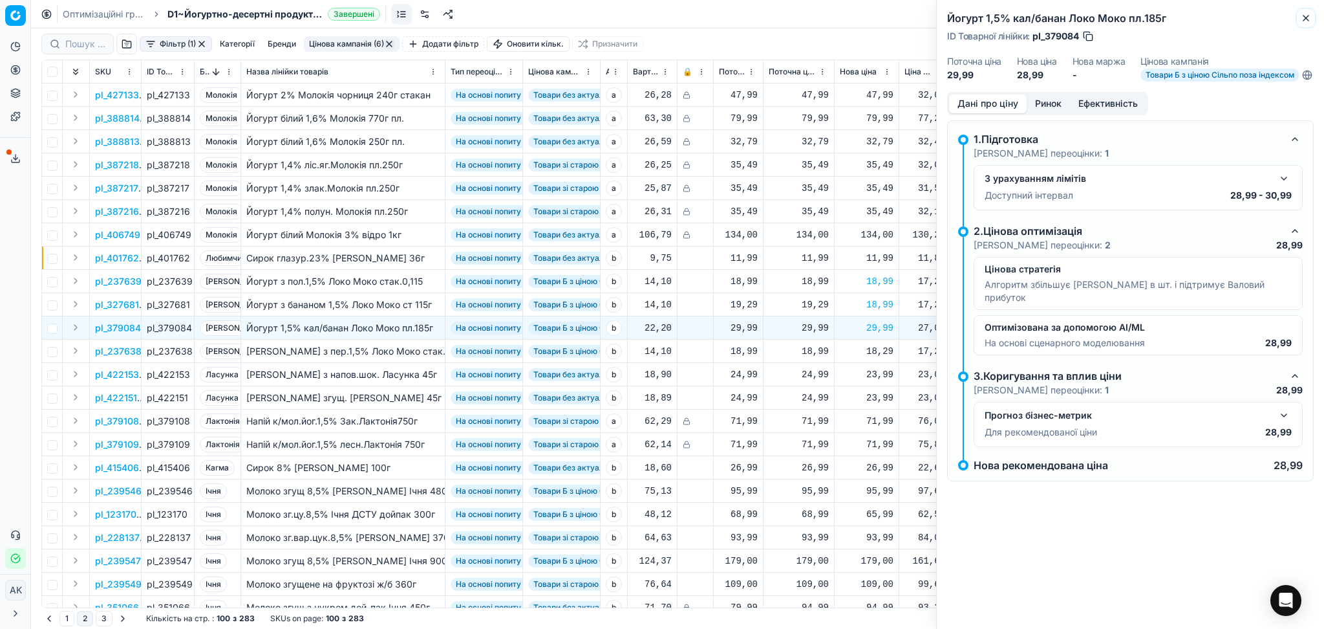
click at [1304, 19] on icon "button" at bounding box center [1306, 18] width 5 height 5
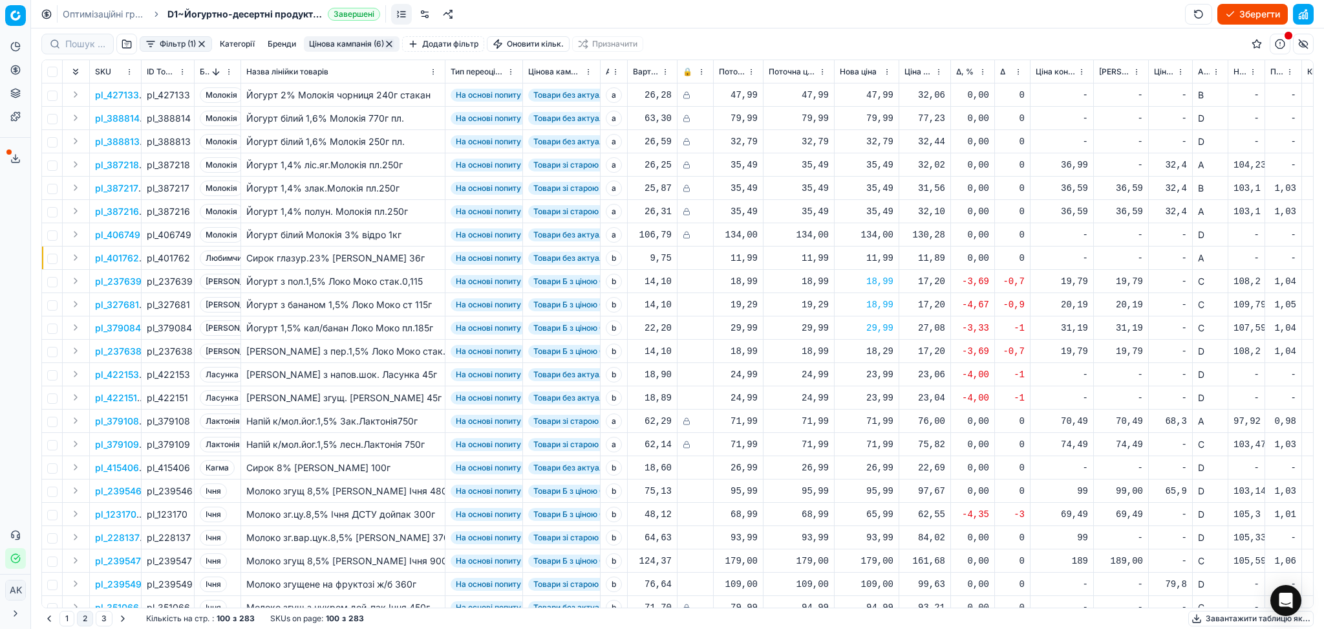
click at [877, 351] on div "18,29" at bounding box center [867, 351] width 54 height 13
type input "18.99"
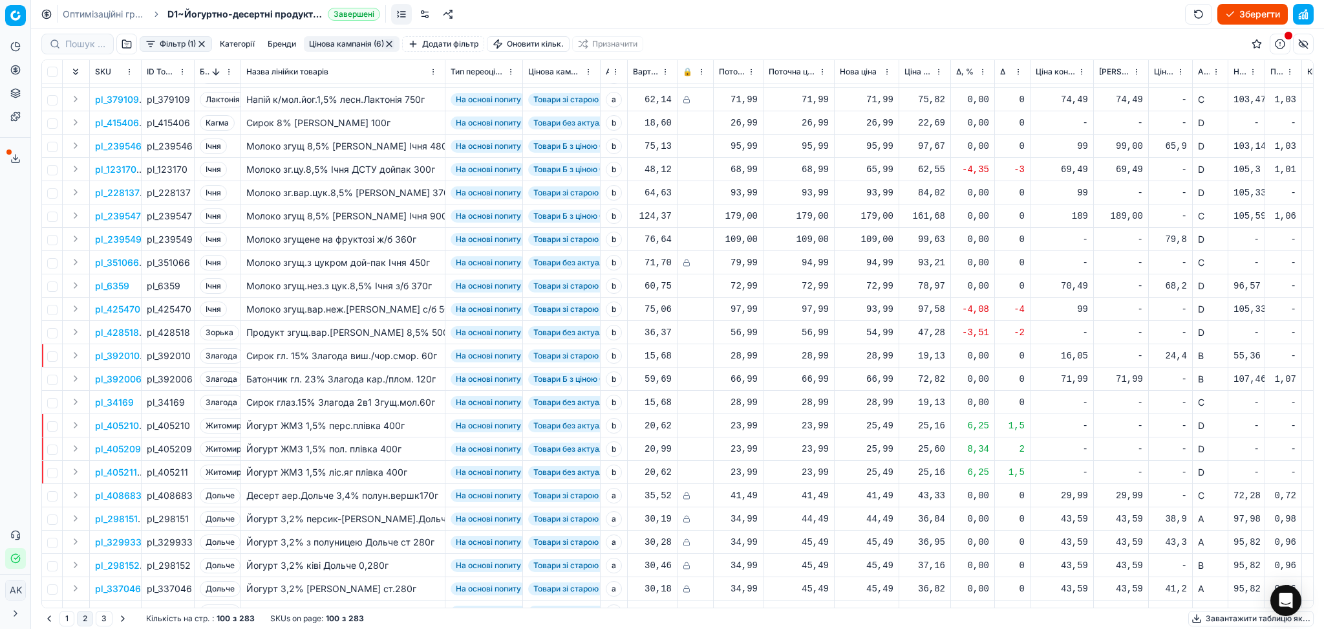
scroll to position [431, 0]
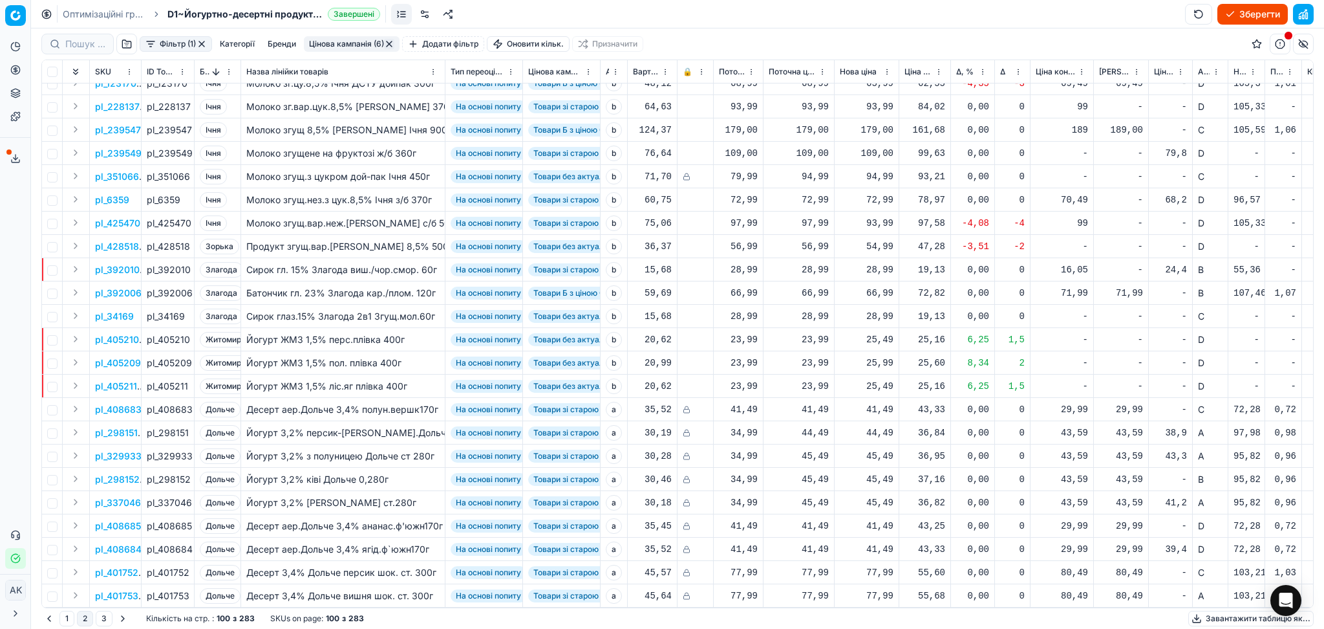
click at [886, 342] on div "25,49" at bounding box center [867, 339] width 54 height 13
drag, startPoint x: 905, startPoint y: 455, endPoint x: 891, endPoint y: 453, distance: 13.7
click at [891, 453] on input "25.49" at bounding box center [913, 452] width 93 height 21
type input "25.99"
click at [884, 383] on div "25,49" at bounding box center [867, 386] width 54 height 13
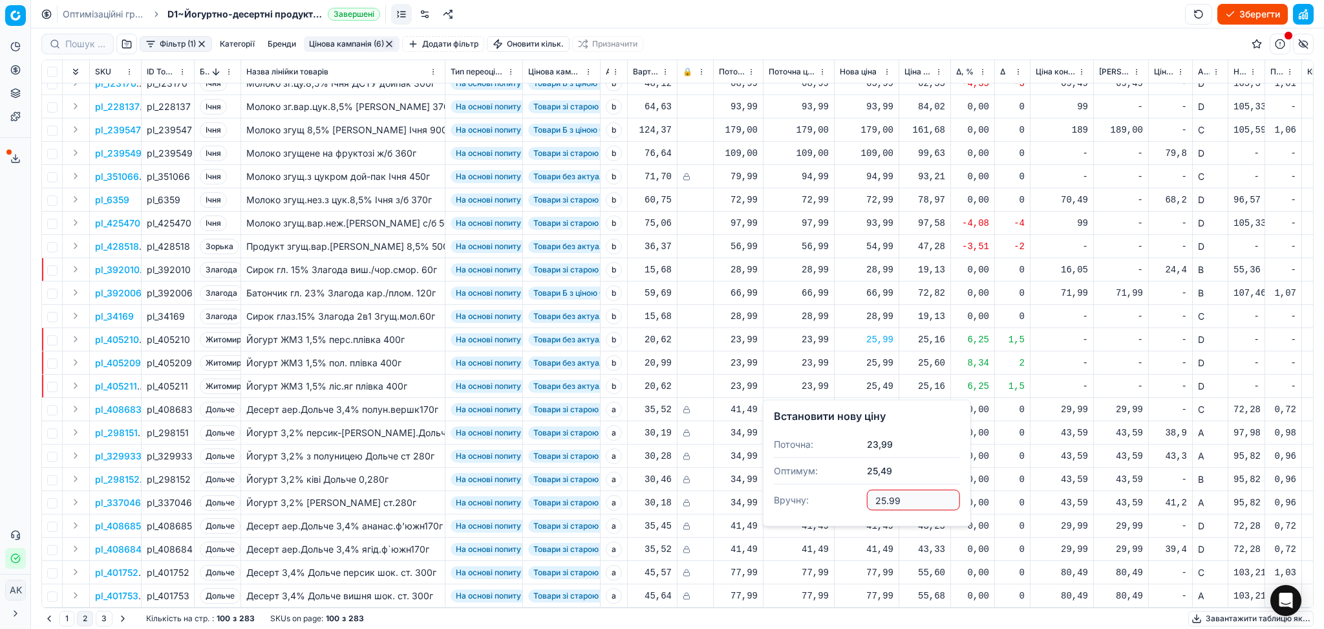
type input "25.99"
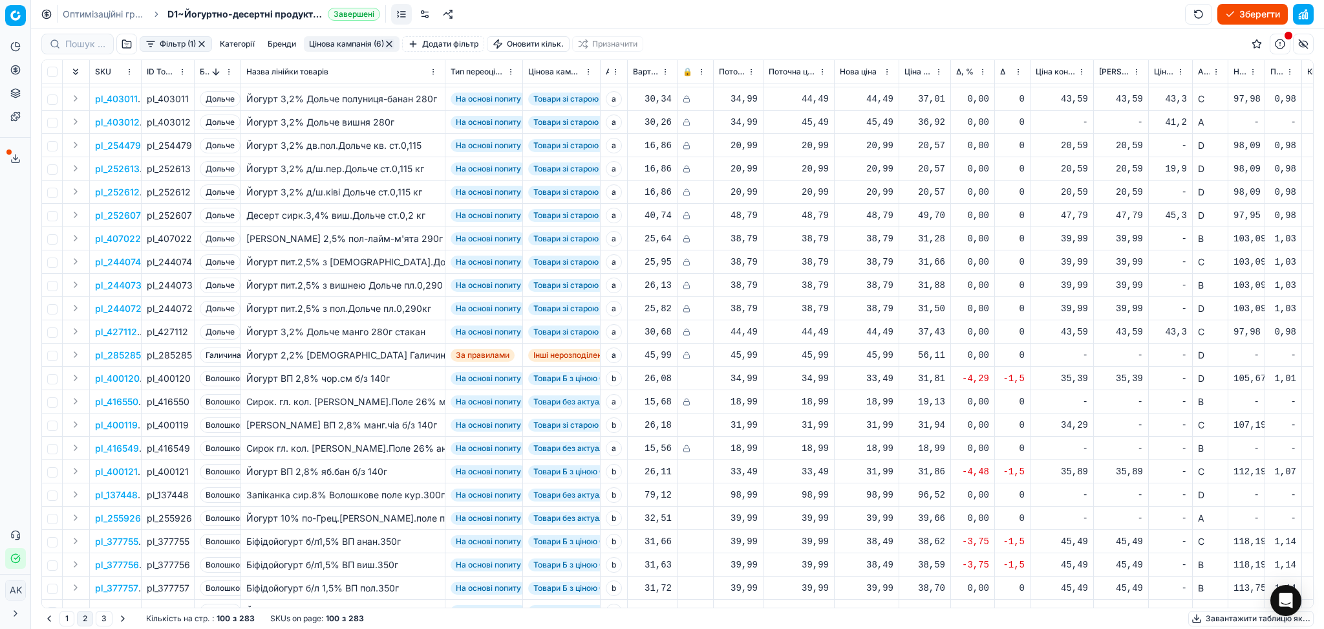
scroll to position [1293, 0]
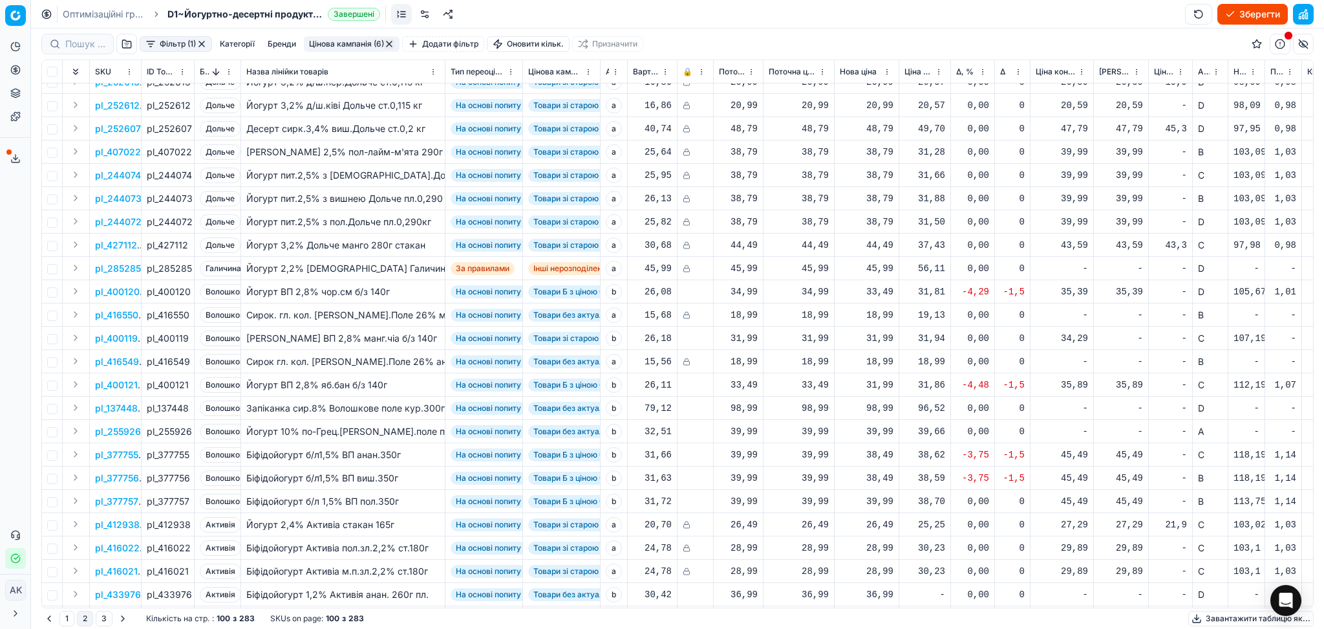
click at [880, 389] on div "31,99" at bounding box center [867, 384] width 54 height 13
drag, startPoint x: 919, startPoint y: 501, endPoint x: 845, endPoint y: 501, distance: 74.4
click at [845, 501] on dl "Поточна: 33,49 Оптимум: 31,99 Вручну: 31.99" at bounding box center [867, 473] width 186 height 84
type input "33.49"
click at [882, 446] on div "38,49" at bounding box center [867, 454] width 54 height 23
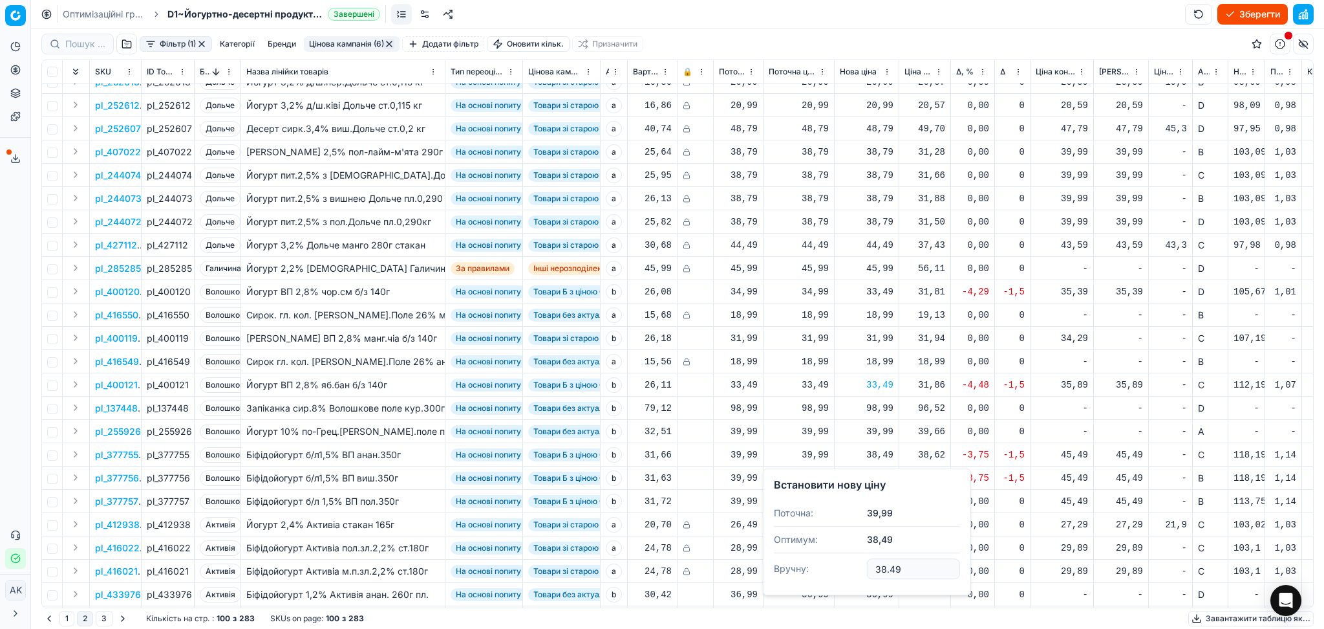
drag, startPoint x: 918, startPoint y: 559, endPoint x: 832, endPoint y: 568, distance: 87.1
click at [832, 568] on dl "Поточна: 39,99 Оптимум: 38,49 Вручну: 38.49" at bounding box center [867, 542] width 186 height 84
type input "39.99"
click at [876, 475] on div "38,49" at bounding box center [867, 477] width 54 height 13
drag, startPoint x: 912, startPoint y: 587, endPoint x: 798, endPoint y: 589, distance: 114.5
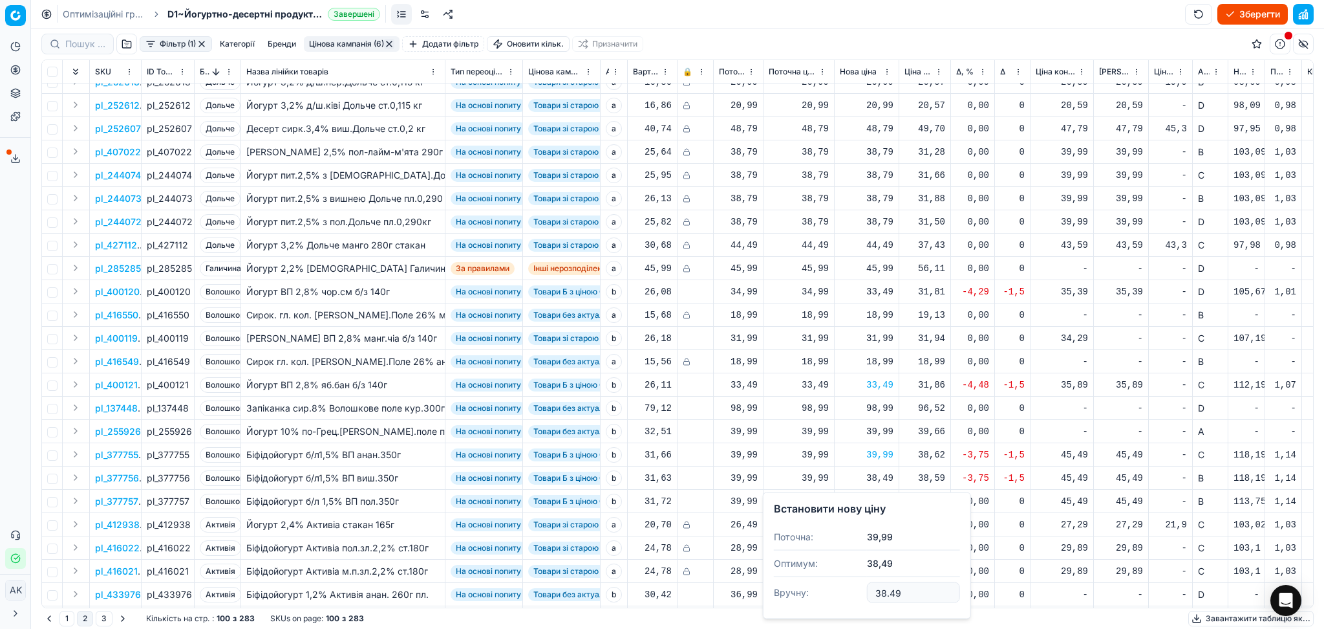
click at [798, 589] on dl "Поточна: 39,99 Оптимум: 38,49 Вручну: 38.49" at bounding box center [867, 566] width 186 height 84
type input "39.99"
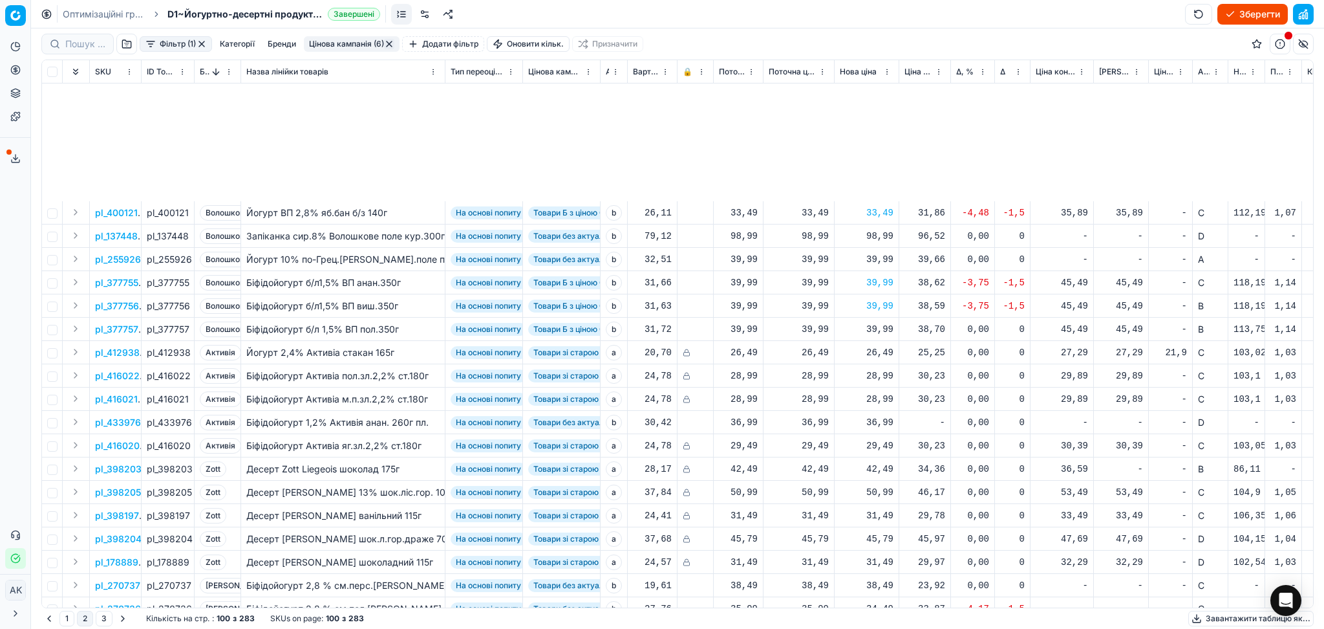
scroll to position [1724, 0]
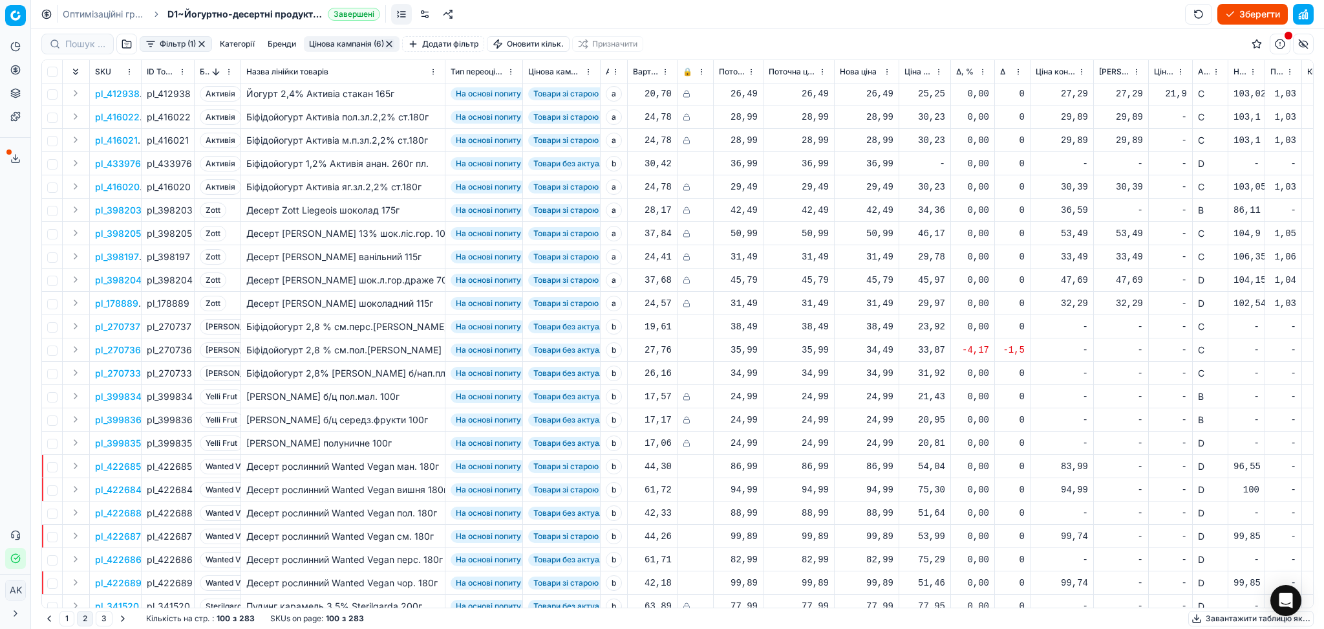
click at [880, 330] on div "38,49" at bounding box center [867, 326] width 54 height 13
click at [882, 438] on input "38.49" at bounding box center [913, 440] width 93 height 21
type input "34.49"
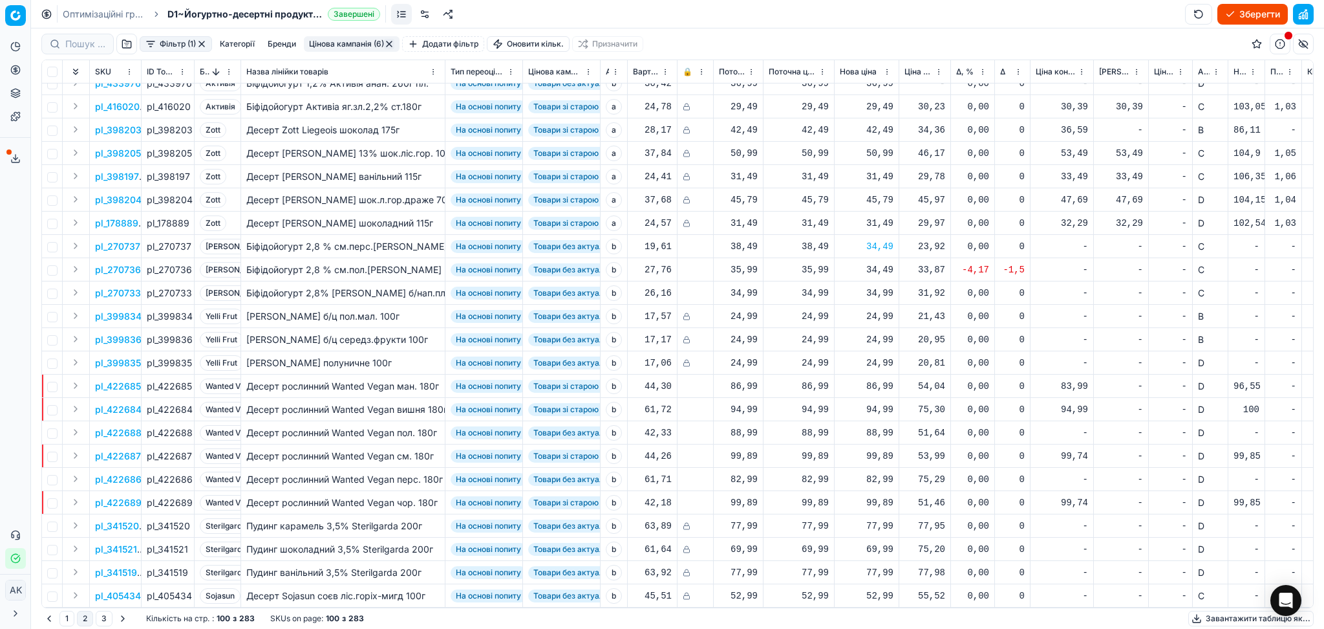
scroll to position [1816, 0]
drag, startPoint x: 103, startPoint y: 618, endPoint x: 130, endPoint y: 611, distance: 27.4
click at [105, 620] on button "3" at bounding box center [104, 618] width 17 height 16
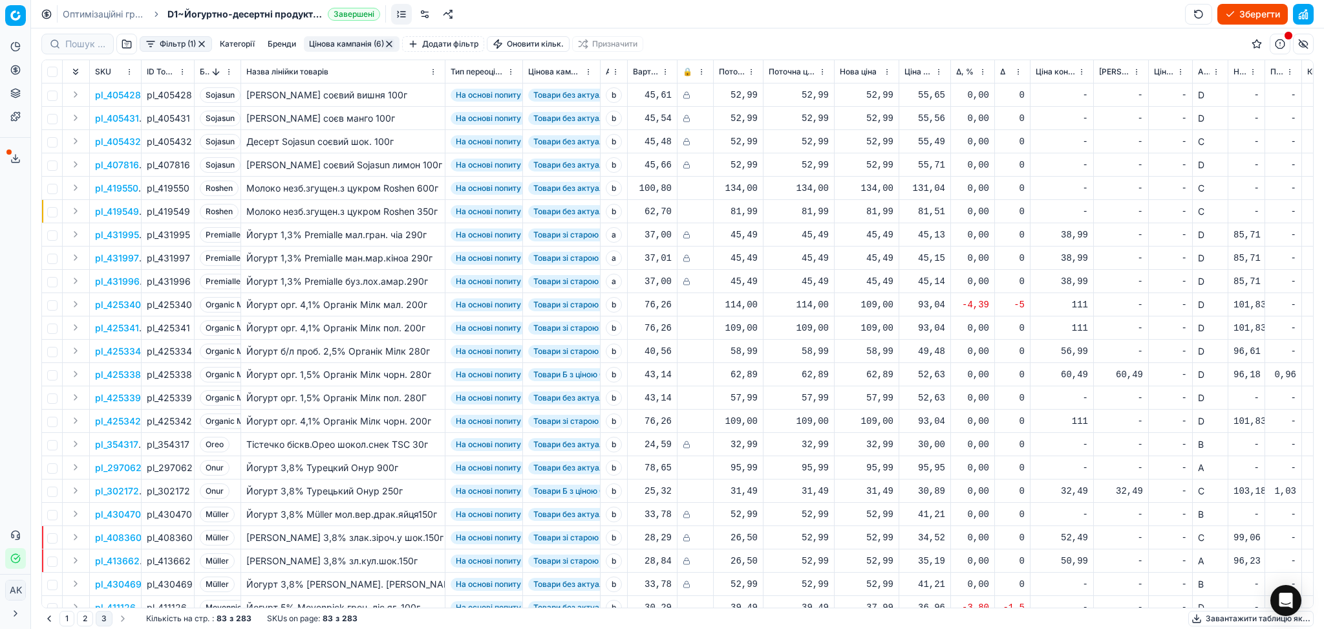
click at [880, 376] on div "62,89" at bounding box center [867, 374] width 54 height 13
drag, startPoint x: 913, startPoint y: 488, endPoint x: 851, endPoint y: 501, distance: 63.5
click at [852, 501] on dl "Поточна: 62,89 Оптимум: 62,89 Вручну: 62.89" at bounding box center [867, 462] width 186 height 84
type input "59.99"
click at [887, 400] on div "57,99" at bounding box center [867, 397] width 54 height 13
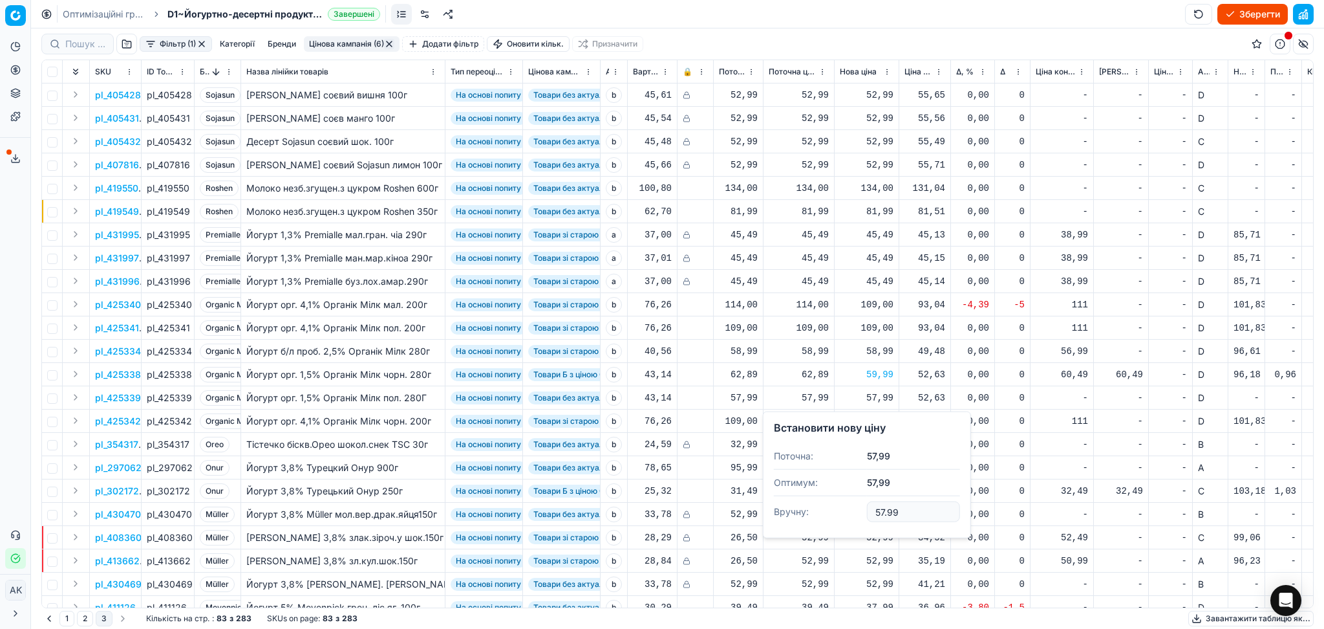
drag, startPoint x: 908, startPoint y: 504, endPoint x: 812, endPoint y: 517, distance: 97.1
click at [812, 517] on dl "Поточна: 57,99 Оптимум: 57,99 Вручну: 57.99" at bounding box center [867, 485] width 186 height 84
type input "59.99"
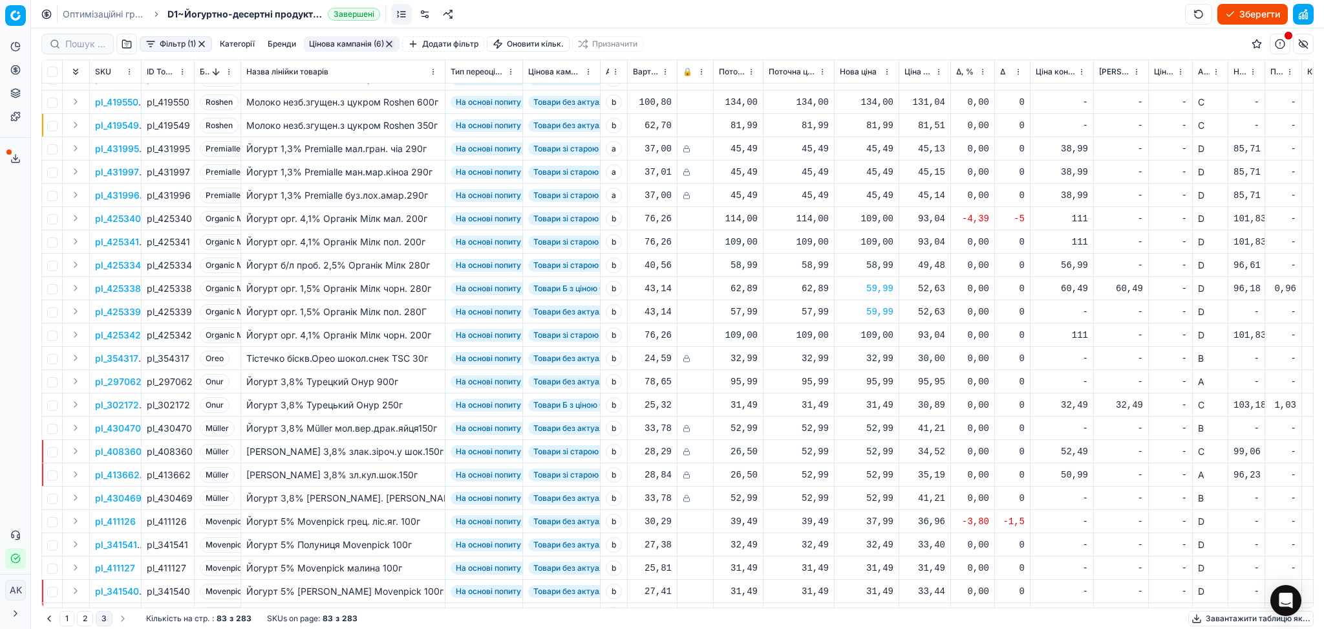
scroll to position [259, 0]
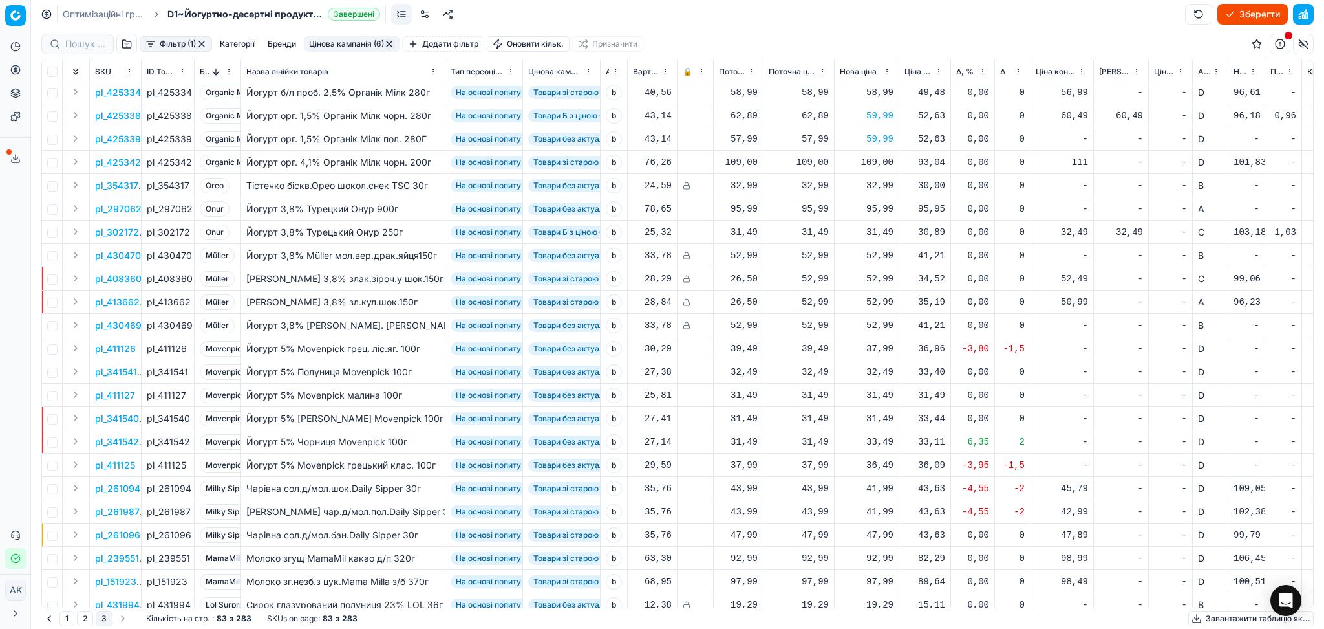
click at [872, 372] on div "32,49" at bounding box center [867, 371] width 54 height 13
drag, startPoint x: 881, startPoint y: 484, endPoint x: 828, endPoint y: 484, distance: 52.4
click at [829, 484] on dl "Поточна: 32,49 Оптимум: 32,49 Вручну: 32.49" at bounding box center [867, 459] width 186 height 84
type input "31.49"
click at [875, 372] on div "31,49" at bounding box center [867, 371] width 54 height 13
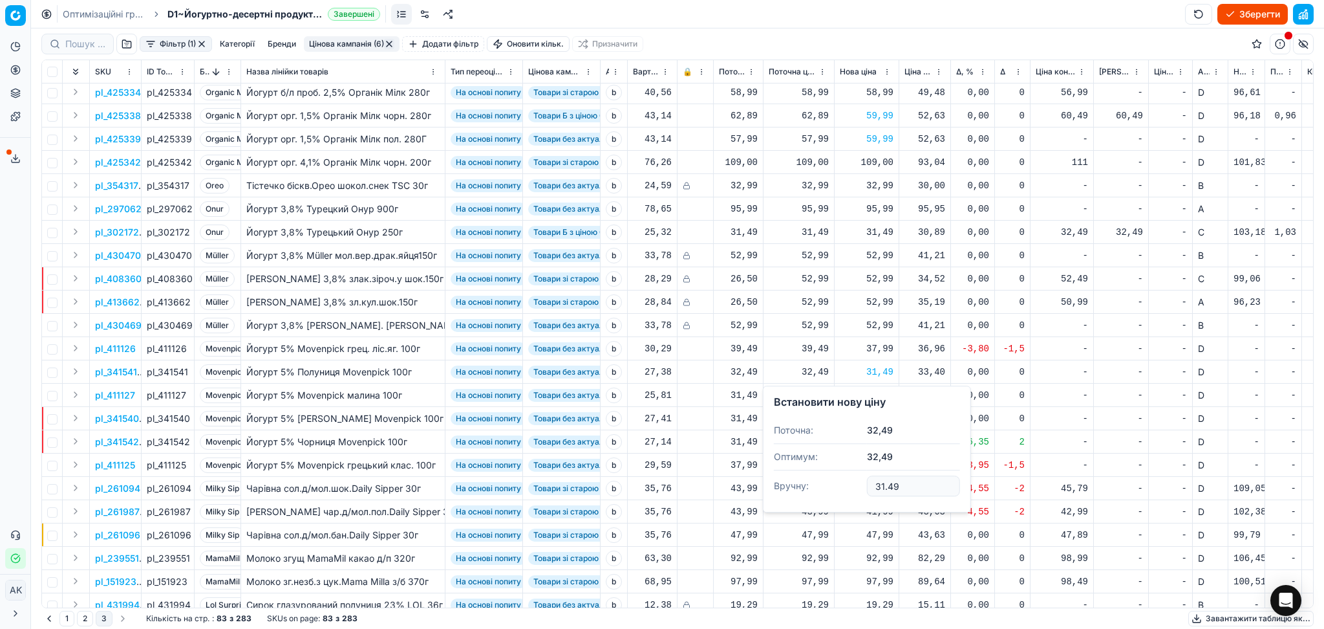
drag, startPoint x: 904, startPoint y: 491, endPoint x: 826, endPoint y: 494, distance: 78.3
click at [832, 492] on dl "Поточна: 32,49 Оптимум: 32,49 Вручну: 31.49" at bounding box center [867, 459] width 186 height 84
type input "32.99"
click at [872, 403] on div "31,49" at bounding box center [867, 394] width 54 height 23
drag, startPoint x: 902, startPoint y: 515, endPoint x: 810, endPoint y: 515, distance: 91.8
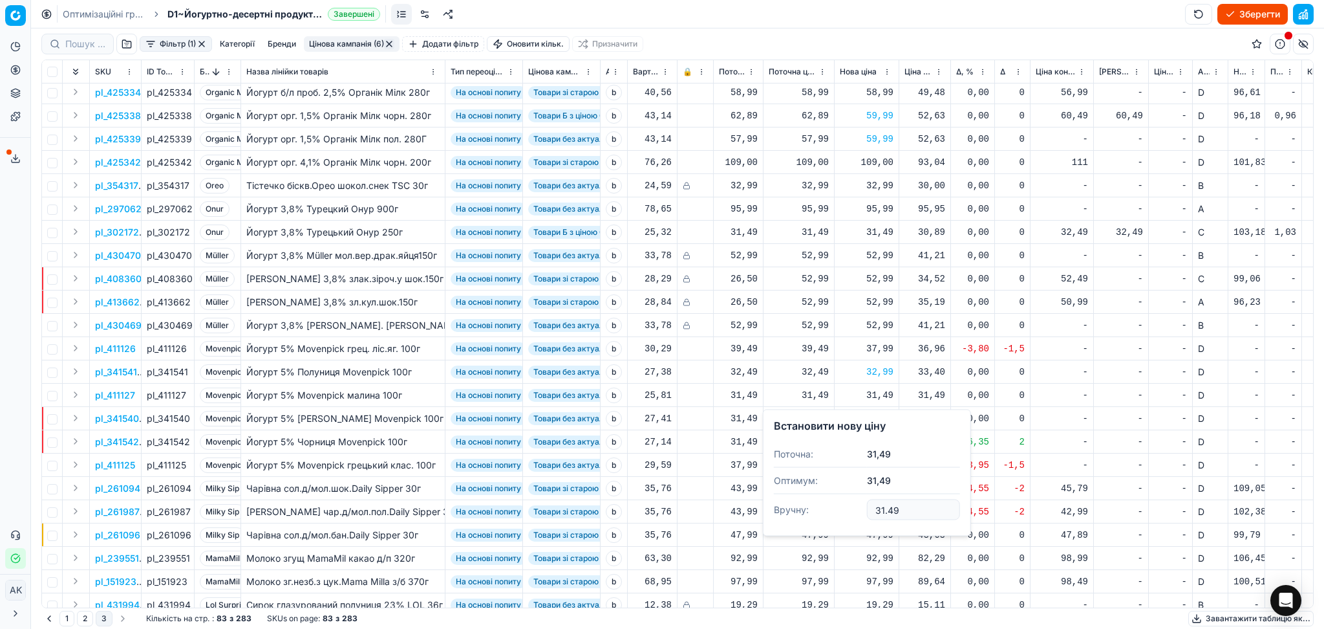
click at [810, 515] on dl "Поточна: 31,49 Оптимум: 31,49 Вручну: 31.49" at bounding box center [867, 483] width 186 height 84
type input "32.99"
click at [879, 424] on div "31,49" at bounding box center [867, 418] width 54 height 13
click at [842, 539] on dl "Поточна: 31,49 Оптимум: 31,49 Вручну: 31.49" at bounding box center [867, 506] width 186 height 84
type input "32.99"
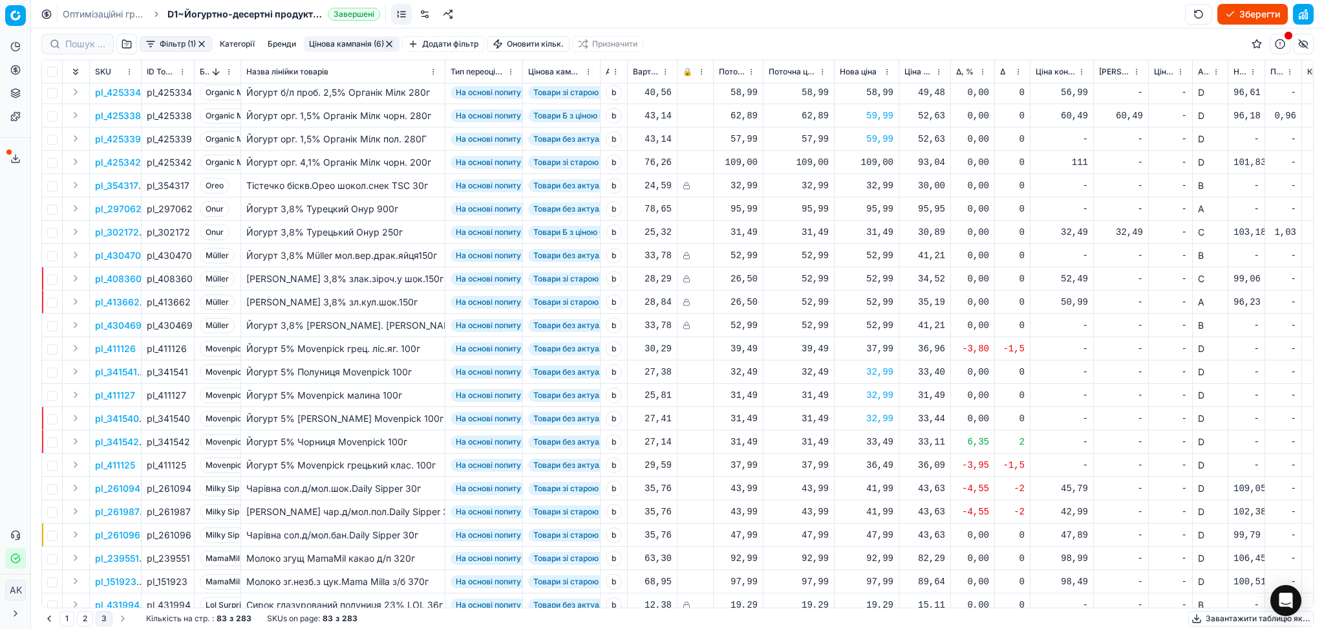
click at [876, 435] on div "33,49" at bounding box center [867, 441] width 54 height 13
drag, startPoint x: 913, startPoint y: 552, endPoint x: 816, endPoint y: 559, distance: 97.3
click at [816, 559] on dl "Поточна: 31,49 Оптимум: 33,49 Вручну: 33.49" at bounding box center [867, 529] width 186 height 84
type input "32.99"
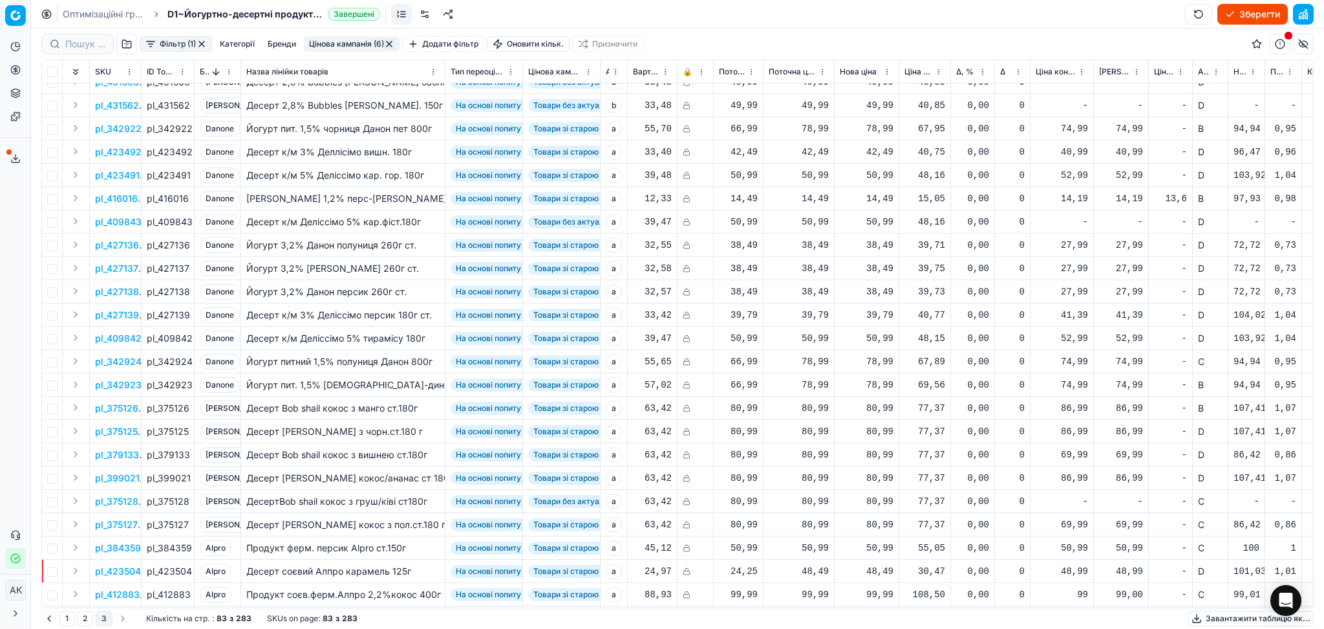
scroll to position [1421, 0]
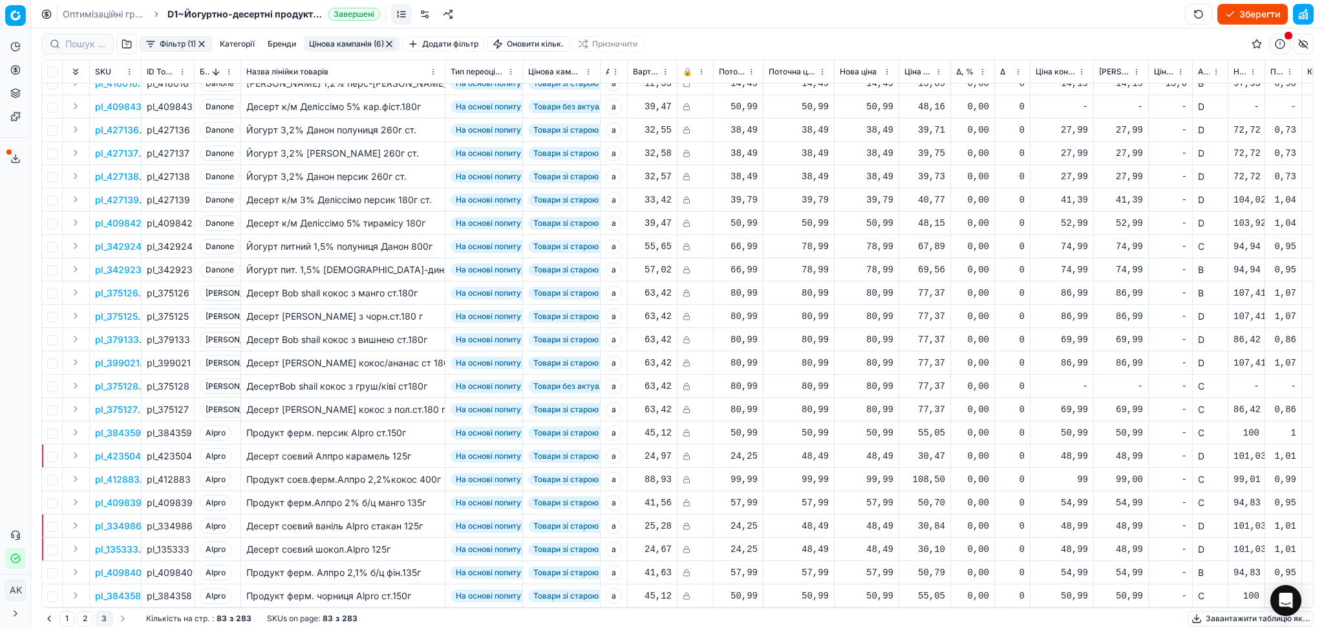
click at [1234, 5] on button "Зберегти" at bounding box center [1253, 14] width 70 height 21
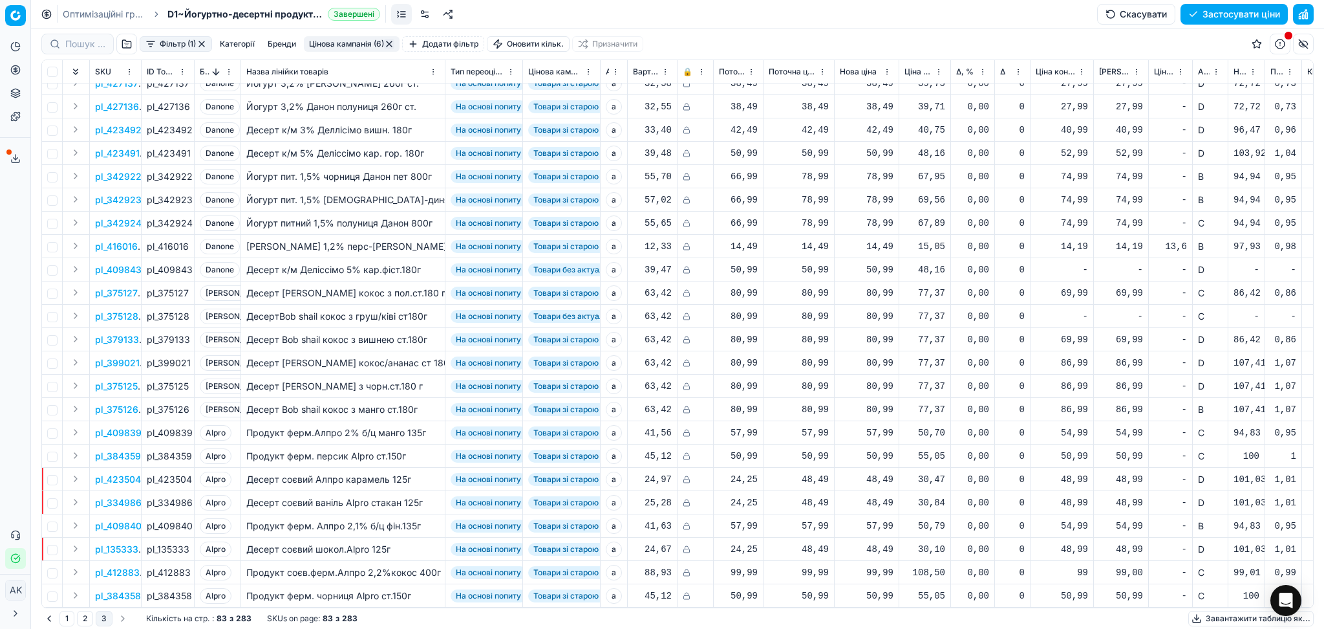
click at [1211, 616] on button "Завантажити таблицю як..." at bounding box center [1250, 618] width 125 height 16
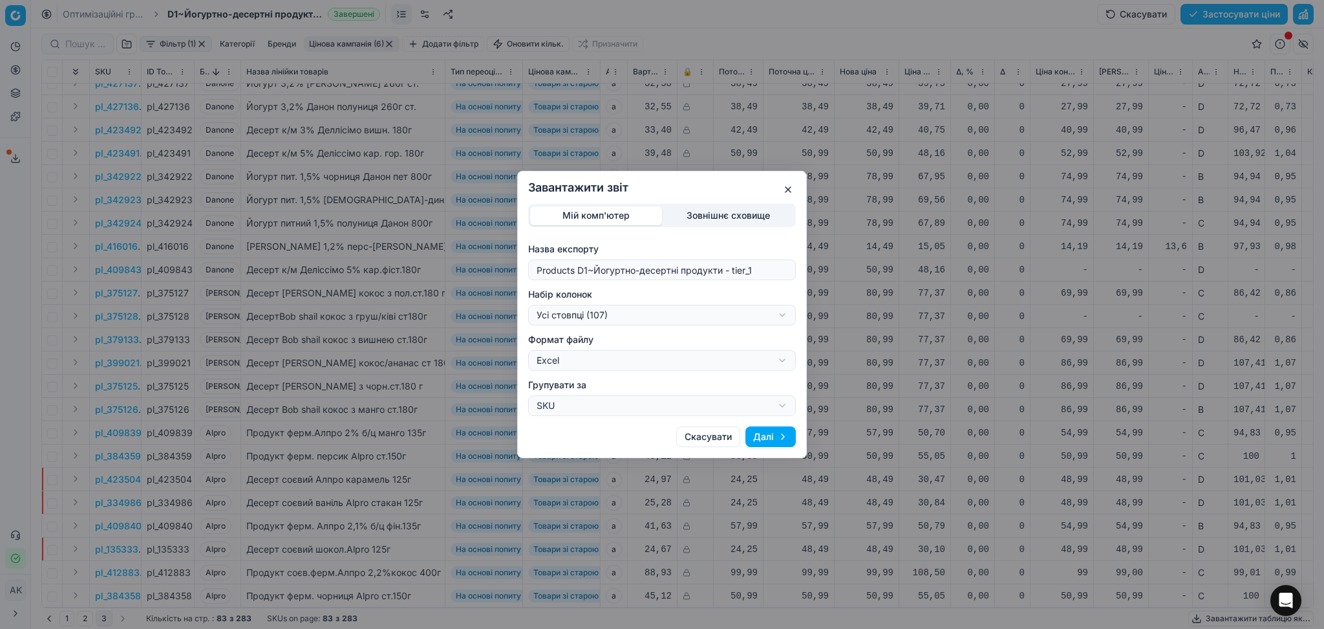
click at [658, 310] on div "Завантажити звіт Мій комп'ютер Зовнішнє сховище Назва експорту Products D1~Йогу…" at bounding box center [662, 314] width 1324 height 629
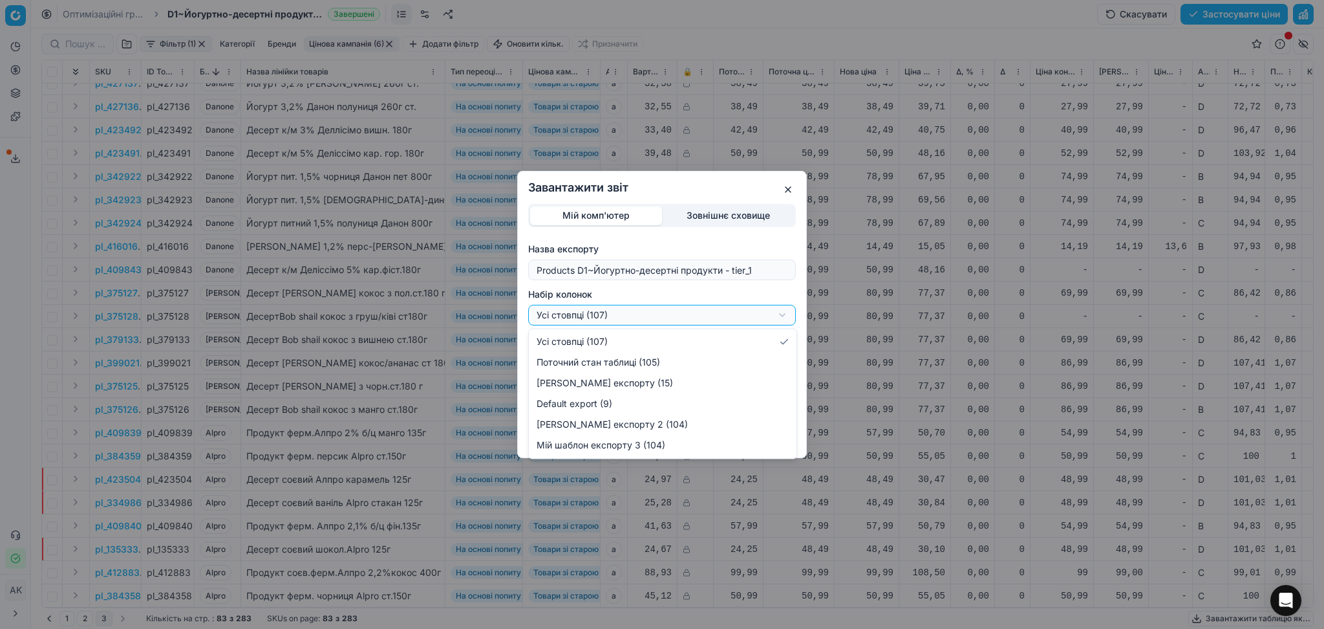
select select "custom"
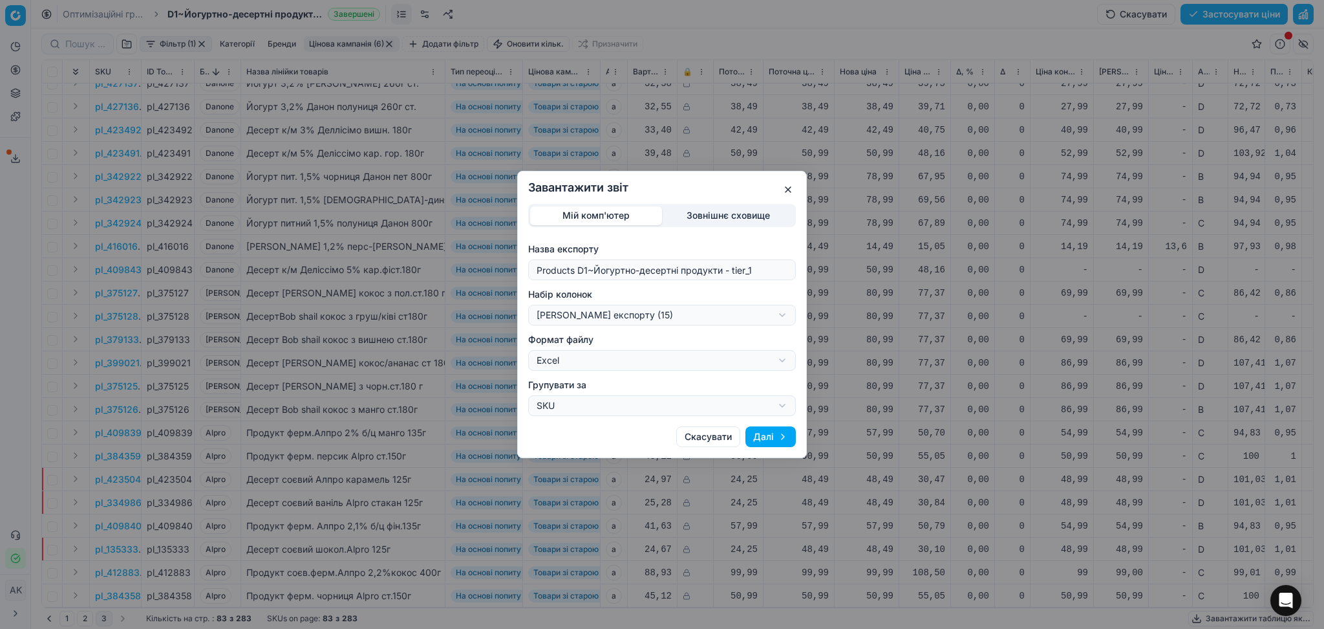
click at [763, 436] on button "Далі" at bounding box center [771, 436] width 50 height 21
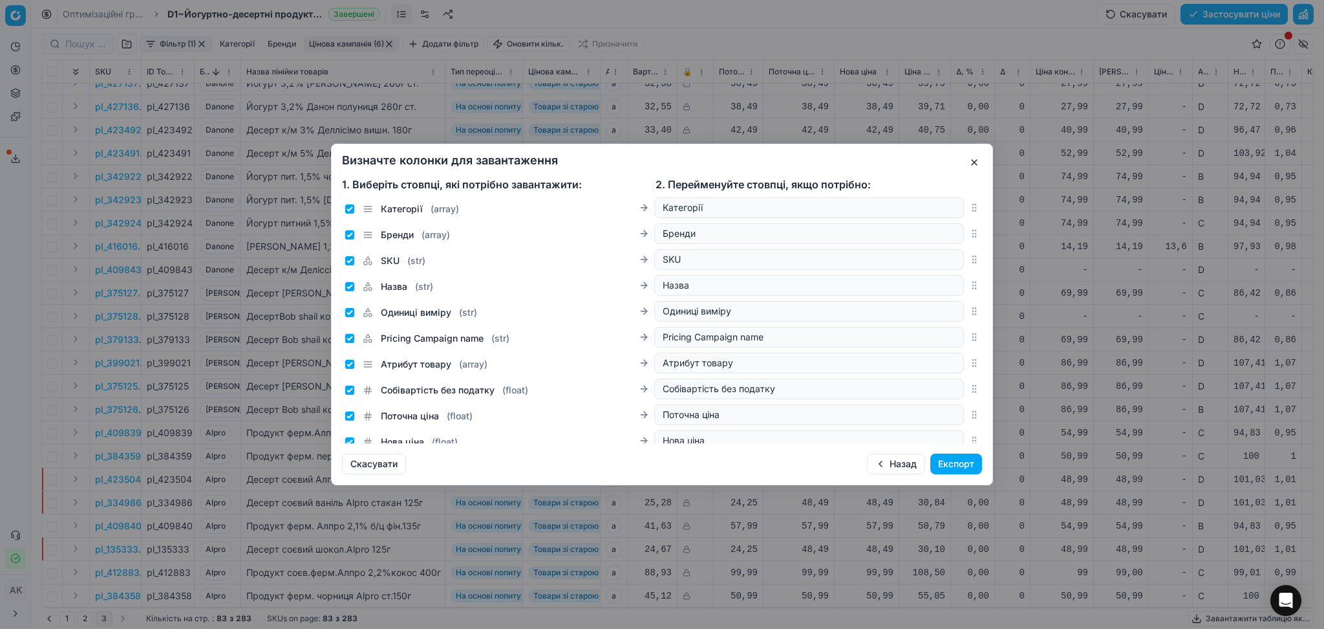
click at [967, 460] on button "Експорт" at bounding box center [956, 463] width 52 height 21
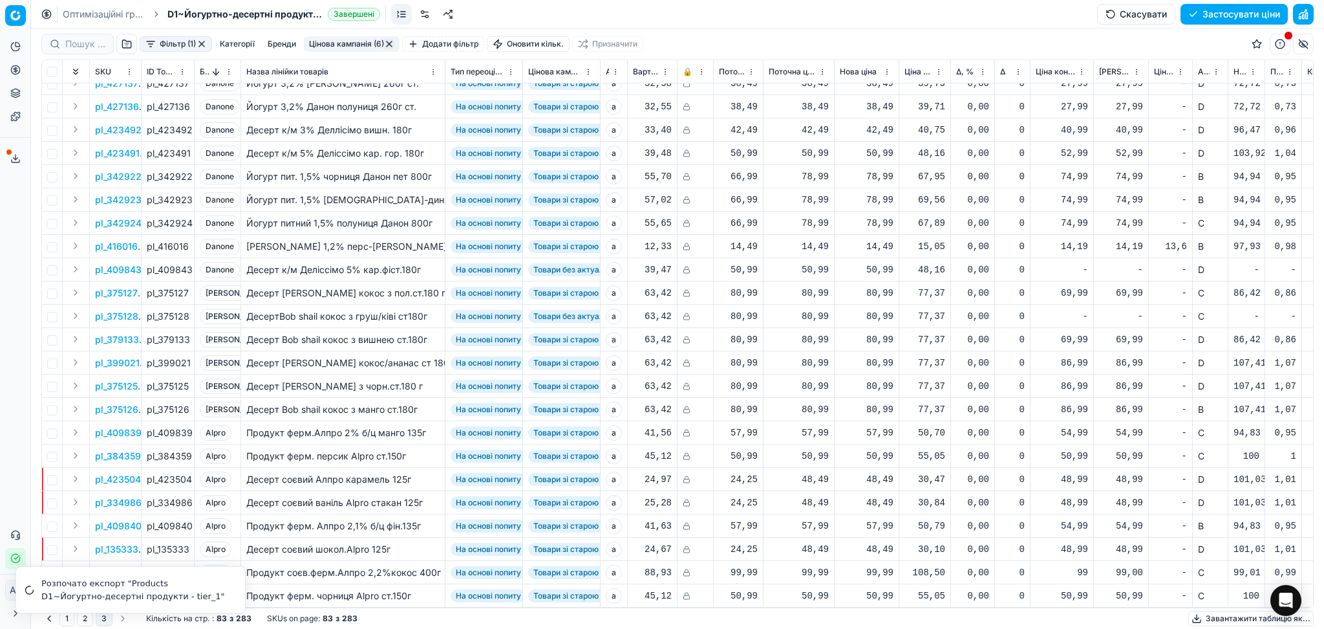
click at [389, 41] on button "button" at bounding box center [389, 44] width 10 height 10
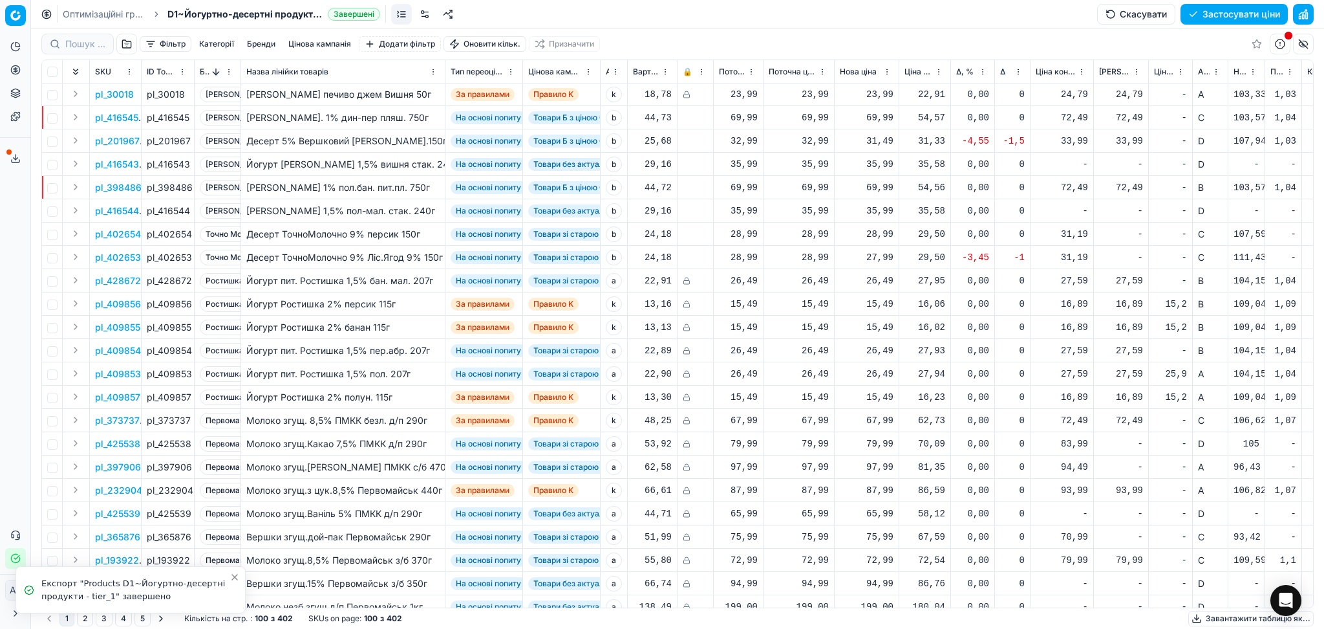
click at [1237, 621] on button "Завантажити таблицю як..." at bounding box center [1250, 618] width 125 height 16
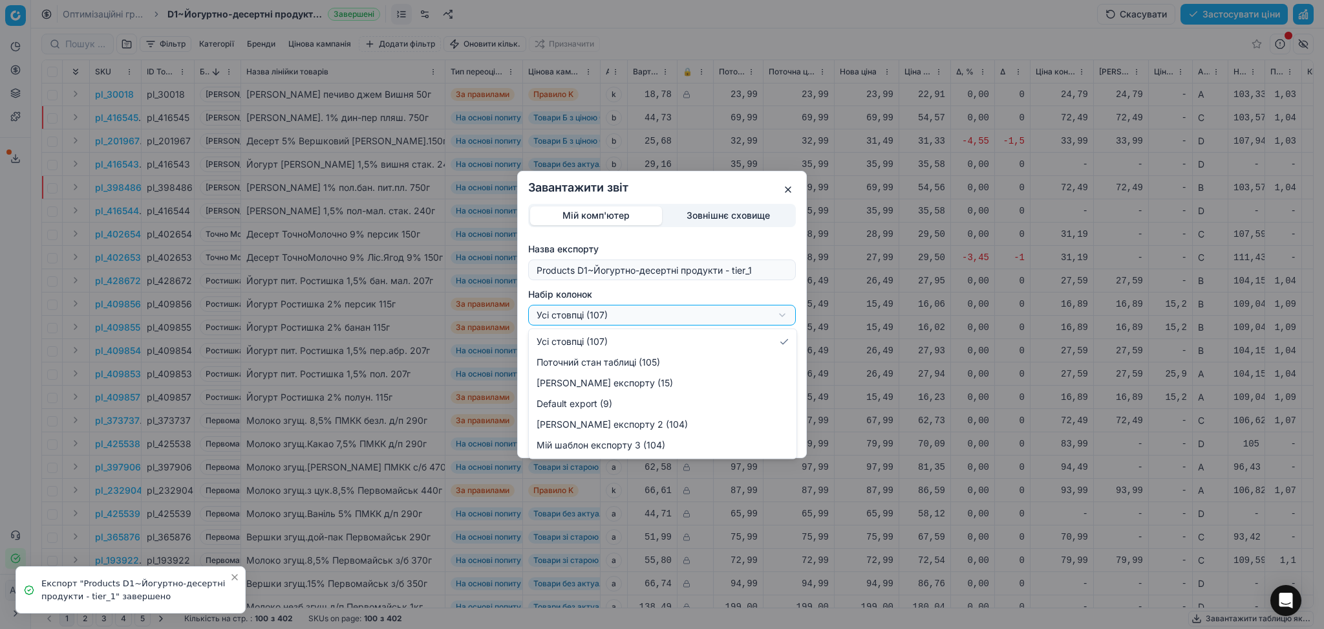
click at [659, 316] on div "Завантажити звіт Мій комп'ютер Зовнішнє сховище Назва експорту Products D1~Йогу…" at bounding box center [662, 314] width 1324 height 629
select select "custom"
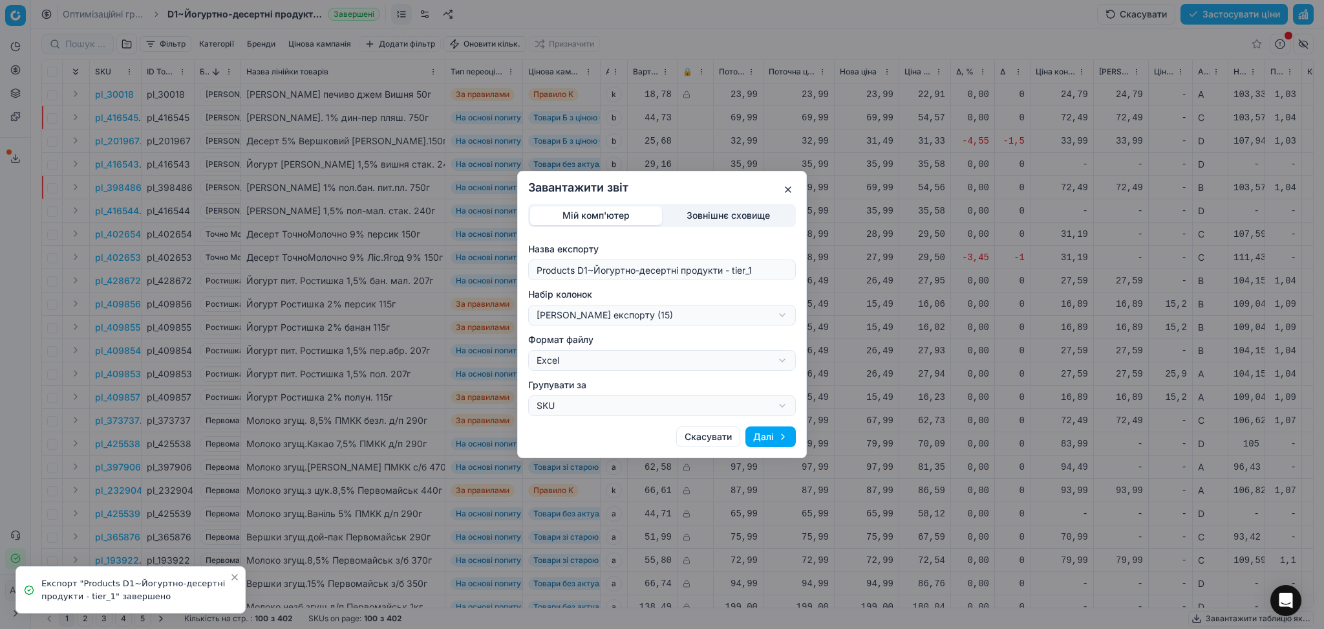
click at [780, 439] on button "Далі" at bounding box center [771, 436] width 50 height 21
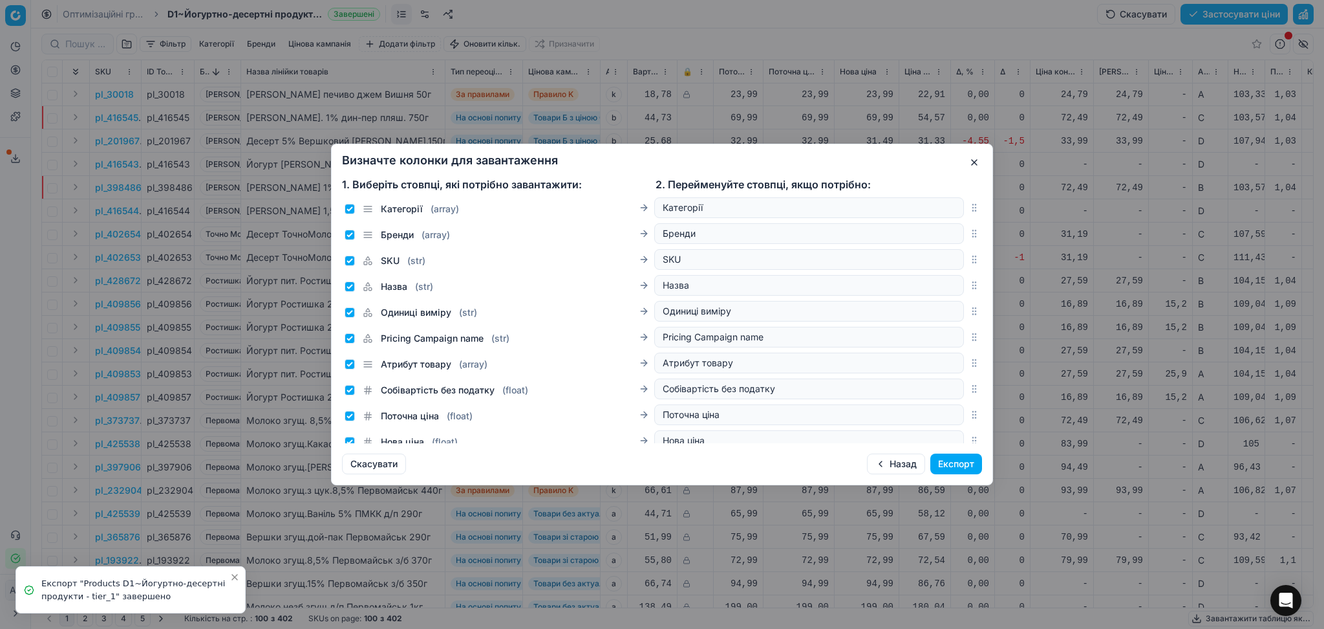
click at [953, 468] on button "Експорт" at bounding box center [956, 463] width 52 height 21
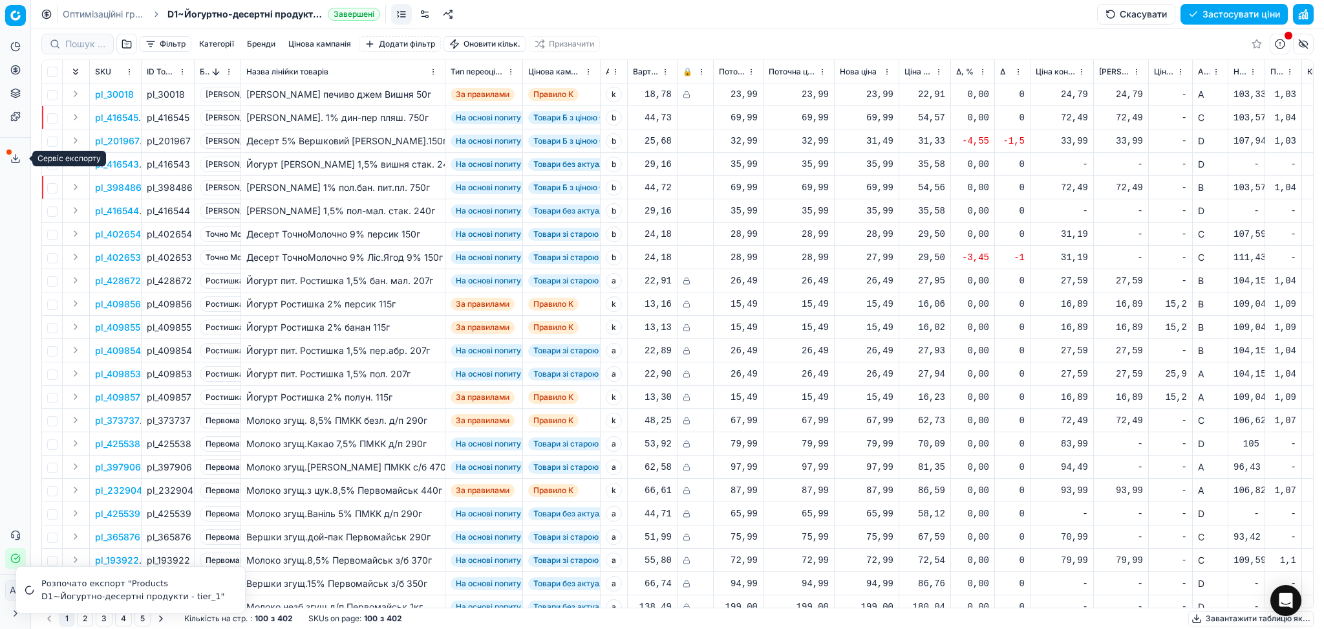
click at [7, 156] on button "Сервіс експорту" at bounding box center [15, 158] width 21 height 21
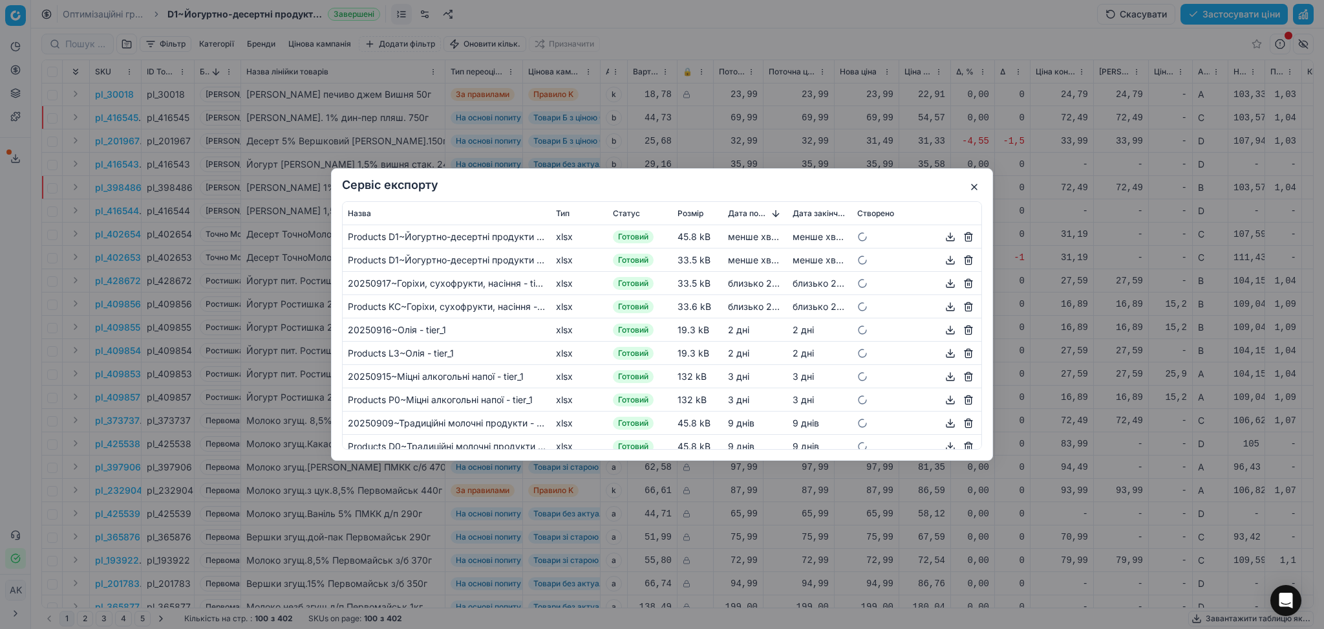
click at [943, 240] on button "button" at bounding box center [951, 237] width 16 height 16
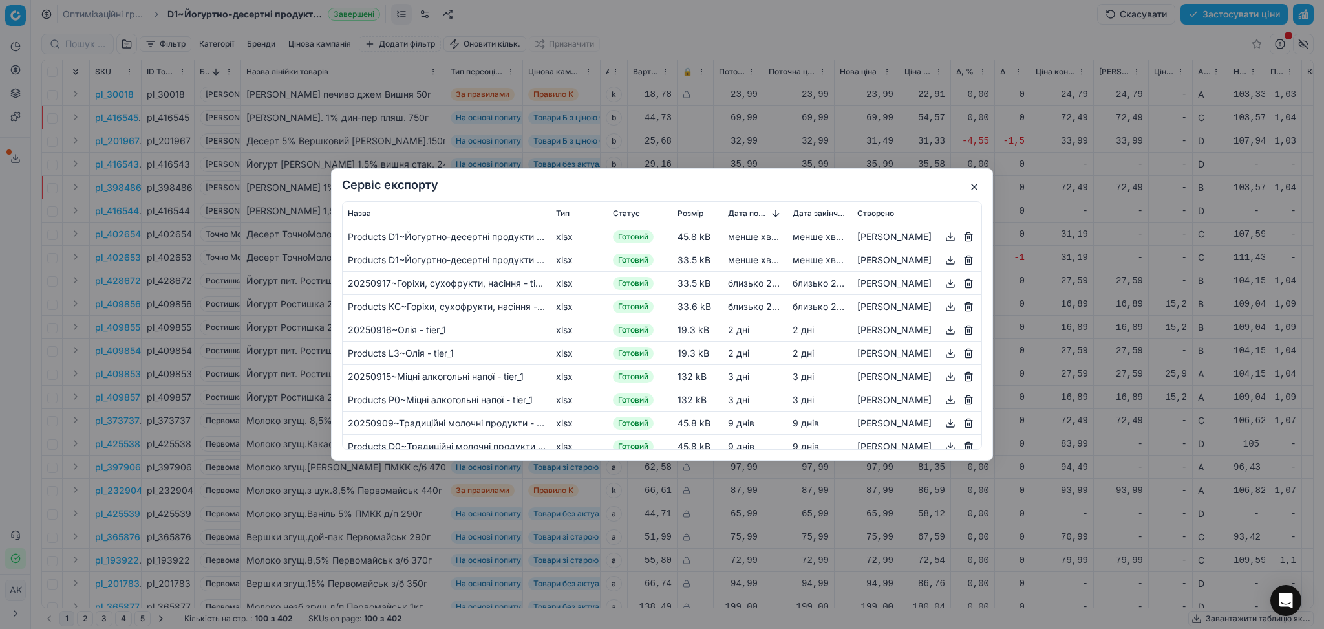
drag, startPoint x: 969, startPoint y: 186, endPoint x: 981, endPoint y: 189, distance: 12.7
click at [970, 186] on button "button" at bounding box center [975, 187] width 16 height 16
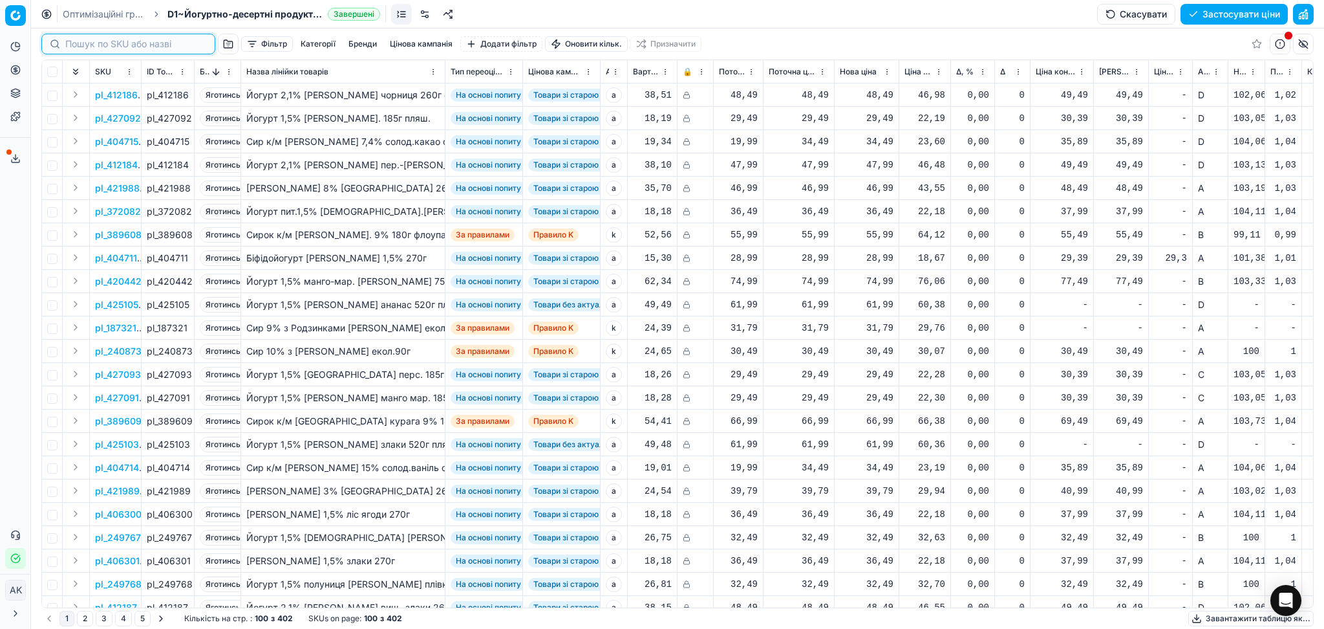
click at [65, 47] on input at bounding box center [136, 44] width 142 height 13
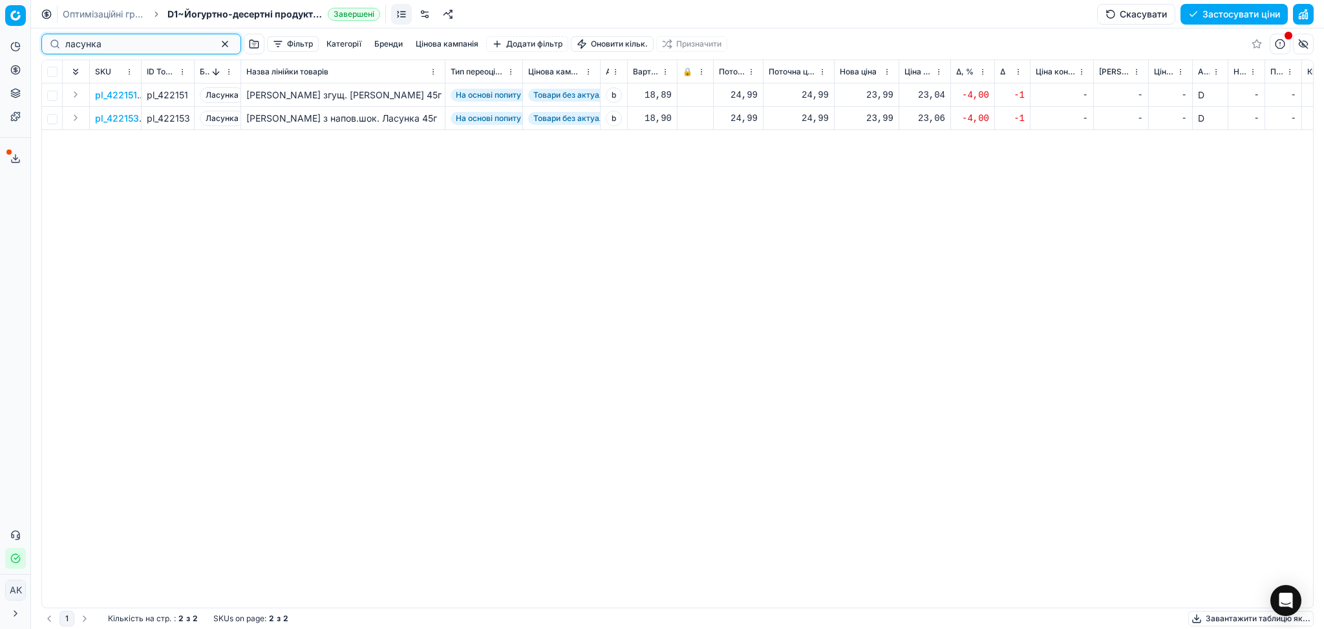
type input "ласунка"
click at [864, 102] on div "23,99" at bounding box center [867, 94] width 54 height 23
click at [887, 211] on input "23.99" at bounding box center [913, 209] width 93 height 21
type input "24.99"
click at [884, 118] on div "23,99" at bounding box center [867, 118] width 54 height 13
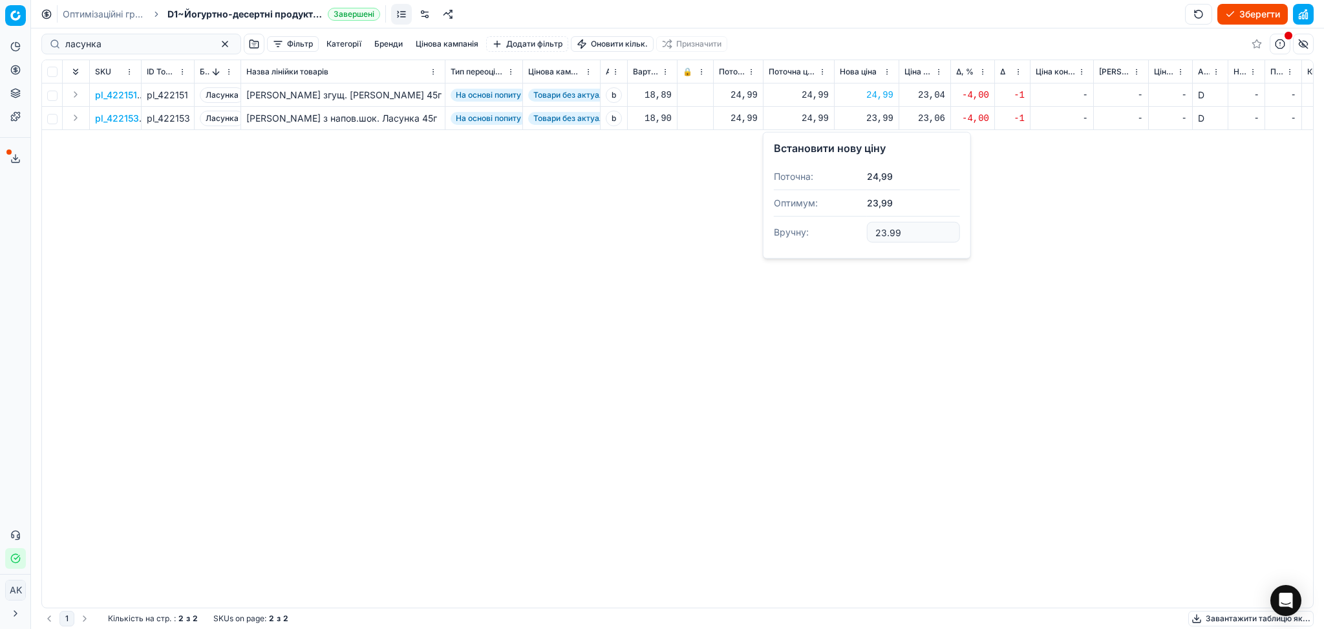
click at [885, 228] on input "23.99" at bounding box center [913, 232] width 93 height 21
type input "24.99"
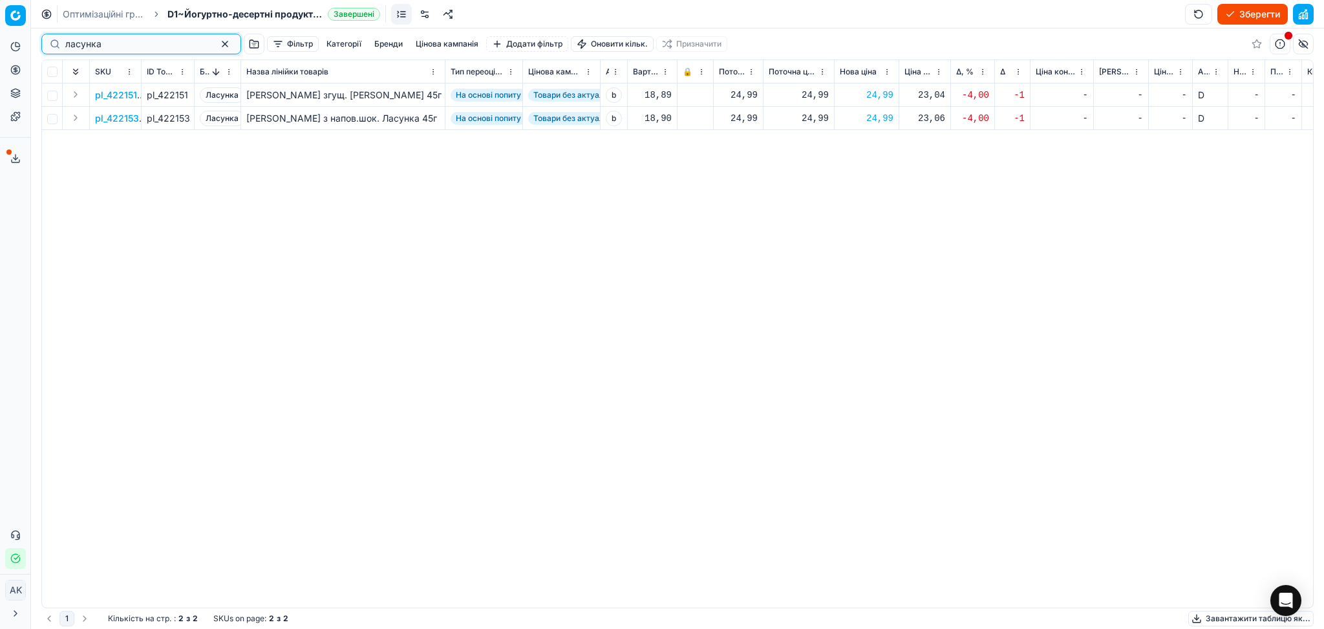
click at [217, 45] on button "button" at bounding box center [225, 44] width 16 height 16
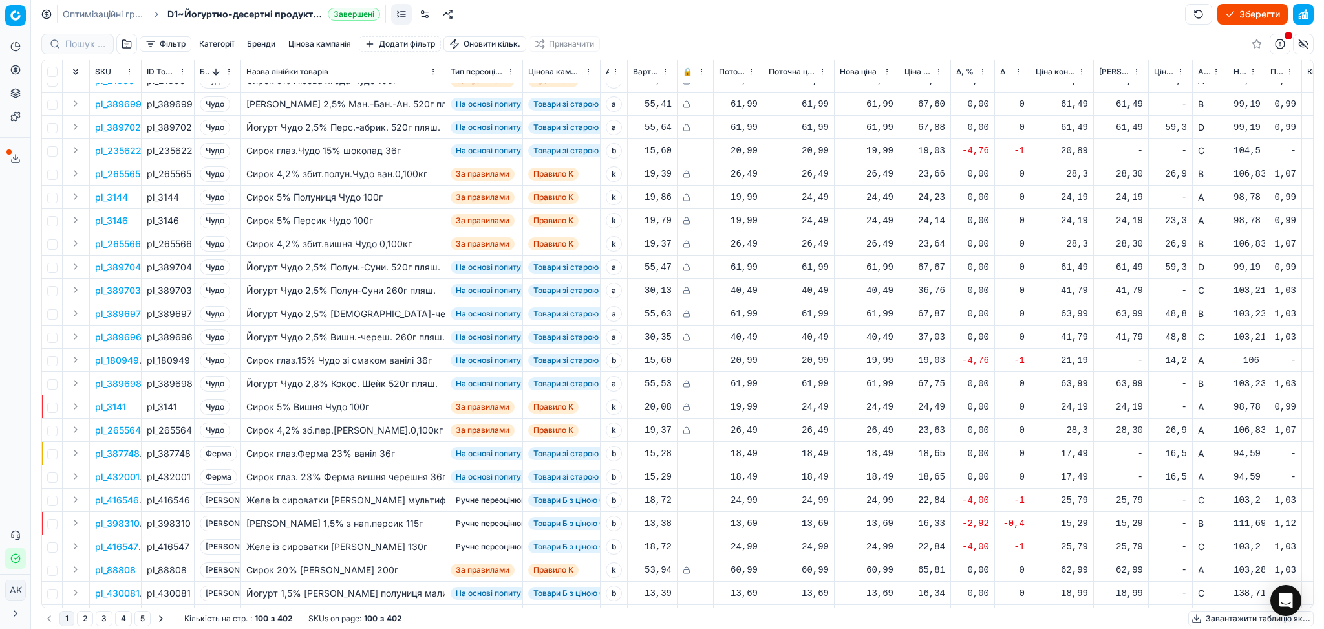
scroll to position [776, 0]
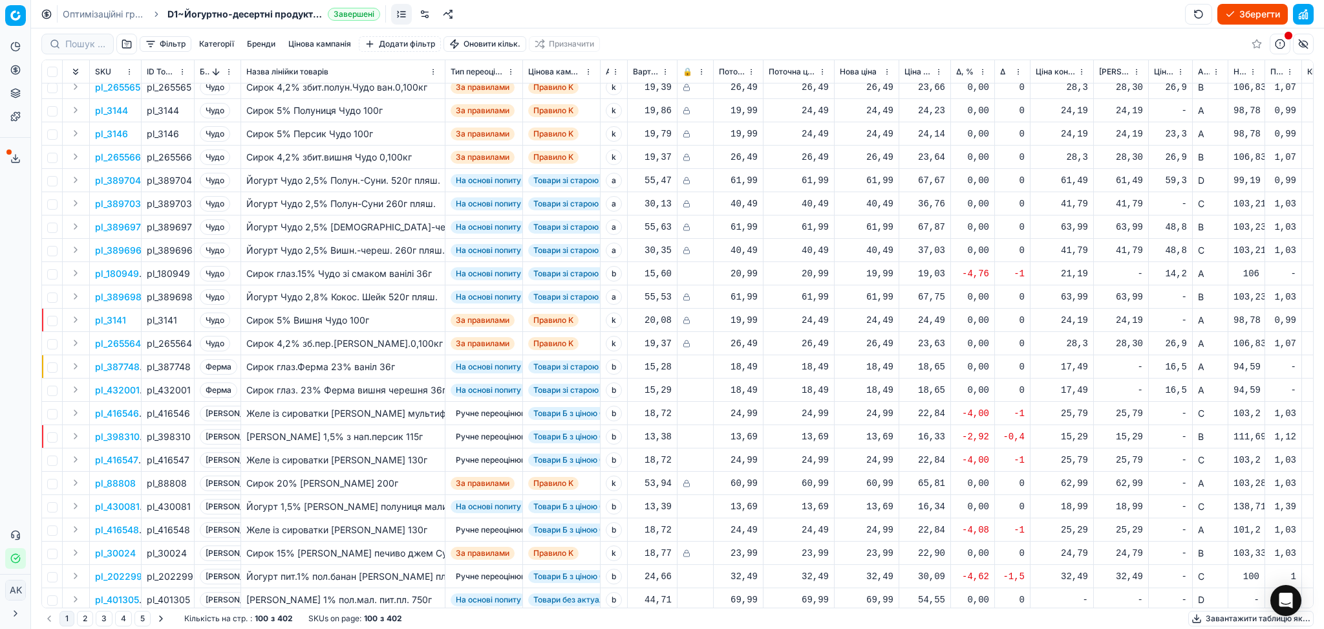
click at [1261, 21] on button "Зберегти" at bounding box center [1253, 14] width 70 height 21
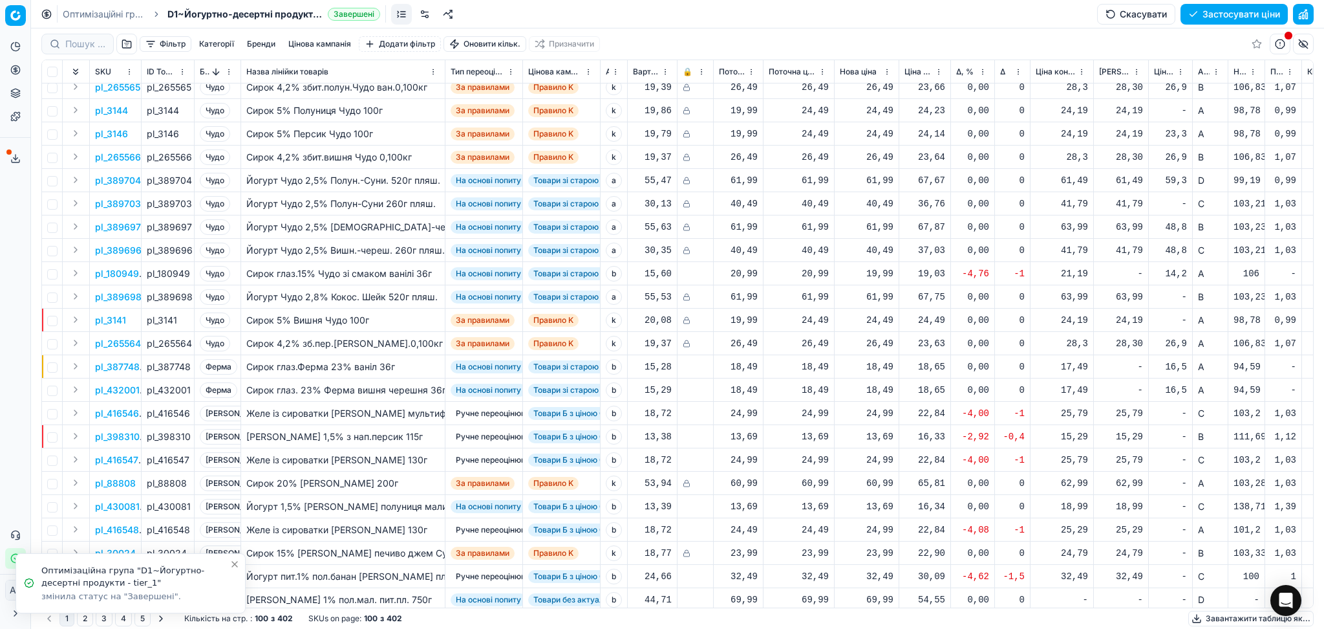
click at [1254, 12] on button "Застосувати ціни" at bounding box center [1234, 14] width 107 height 21
